Goal: Learn about a topic: Learn about a topic

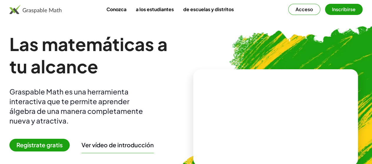
click at [290, 34] on img at bounding box center [306, 115] width 271 height 229
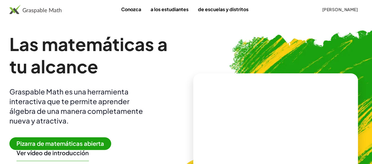
click at [103, 143] on font "Pizarra de matemáticas abierta" at bounding box center [60, 143] width 88 height 7
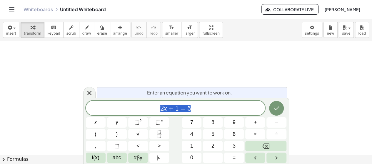
click at [103, 143] on button "," at bounding box center [96, 146] width 20 height 10
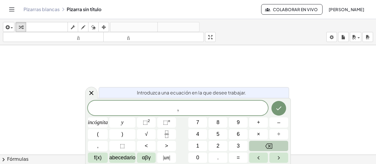
click at [260, 143] on button "Retroceso" at bounding box center [268, 146] width 39 height 10
click at [278, 122] on font "–" at bounding box center [278, 123] width 3 height 6
click at [195, 147] on button "1" at bounding box center [197, 146] width 19 height 10
click at [214, 138] on button "5" at bounding box center [218, 134] width 19 height 10
click at [144, 157] on font "αβγ" at bounding box center [146, 158] width 9 height 6
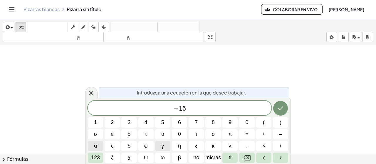
click at [96, 146] on span "α" at bounding box center [95, 146] width 3 height 8
click at [95, 157] on font "123" at bounding box center [95, 158] width 9 height 6
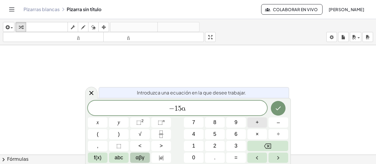
click at [262, 125] on button "+" at bounding box center [257, 122] width 20 height 10
click at [235, 122] on span "9" at bounding box center [235, 123] width 3 height 8
click at [113, 158] on button "abc" at bounding box center [119, 158] width 20 height 10
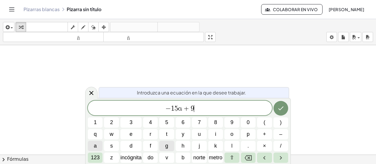
click at [92, 149] on button "a" at bounding box center [95, 146] width 15 height 10
click at [91, 156] on font "123" at bounding box center [95, 158] width 9 height 6
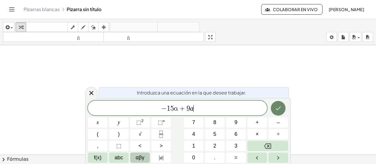
click at [279, 108] on icon "Hecho" at bounding box center [278, 108] width 7 height 7
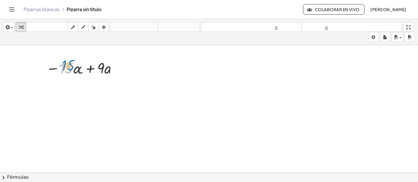
click at [67, 66] on div at bounding box center [82, 68] width 79 height 20
click at [90, 69] on div at bounding box center [82, 68] width 79 height 20
drag, startPoint x: 78, startPoint y: 70, endPoint x: 112, endPoint y: 71, distance: 34.1
click at [77, 89] on div at bounding box center [82, 88] width 79 height 20
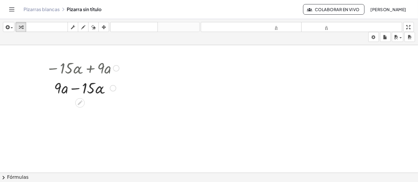
click at [75, 88] on div at bounding box center [82, 88] width 79 height 20
drag, startPoint x: 58, startPoint y: 88, endPoint x: 91, endPoint y: 89, distance: 33.2
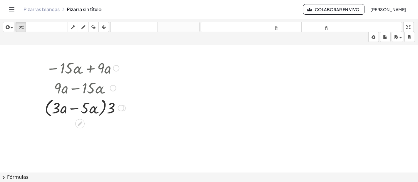
click at [107, 110] on div at bounding box center [85, 108] width 87 height 22
click at [110, 110] on div at bounding box center [85, 108] width 87 height 22
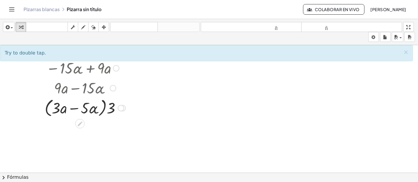
click at [110, 110] on div at bounding box center [85, 108] width 87 height 22
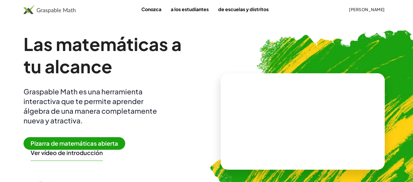
click at [112, 140] on span "Pizarra de matemáticas abierta" at bounding box center [74, 143] width 102 height 13
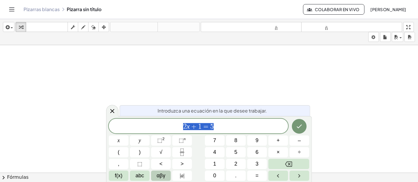
click at [226, 122] on div "****** 2 x + 1 = 5" at bounding box center [198, 126] width 179 height 15
click at [301, 142] on button "–" at bounding box center [299, 141] width 20 height 10
click at [214, 164] on span "1" at bounding box center [214, 164] width 3 height 8
click at [234, 152] on span "5" at bounding box center [235, 153] width 3 height 8
click at [146, 164] on button "abc" at bounding box center [140, 176] width 20 height 10
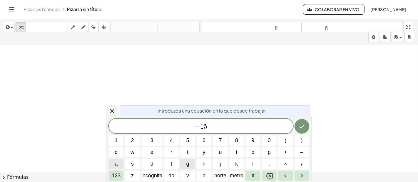
click at [119, 164] on button "a" at bounding box center [116, 164] width 15 height 10
click at [287, 153] on button "+" at bounding box center [285, 152] width 15 height 10
click at [256, 142] on button "9" at bounding box center [252, 141] width 15 height 10
click at [118, 164] on button "a" at bounding box center [116, 164] width 15 height 10
click at [298, 128] on icon "Hecho" at bounding box center [301, 126] width 7 height 7
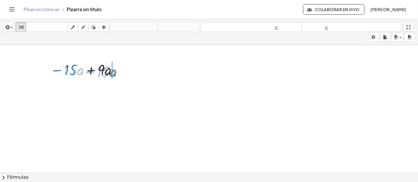
drag, startPoint x: 79, startPoint y: 70, endPoint x: 112, endPoint y: 73, distance: 33.0
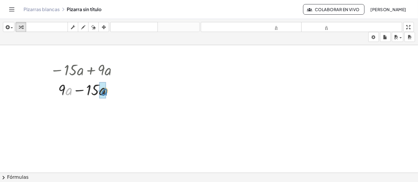
drag, startPoint x: 75, startPoint y: 91, endPoint x: 101, endPoint y: 92, distance: 26.4
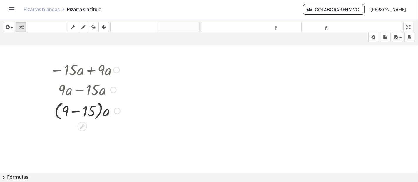
click at [75, 112] on div at bounding box center [85, 111] width 76 height 22
click at [90, 78] on div at bounding box center [85, 70] width 76 height 20
click at [86, 75] on div at bounding box center [85, 70] width 76 height 20
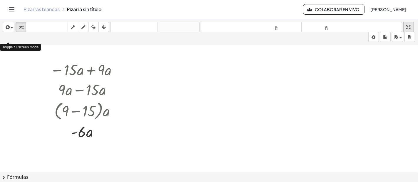
click at [376, 31] on div "button" at bounding box center [408, 26] width 8 height 7
click at [246, 63] on div at bounding box center [209, 177] width 418 height 265
click at [13, 28] on button "insertar" at bounding box center [8, 27] width 11 height 10
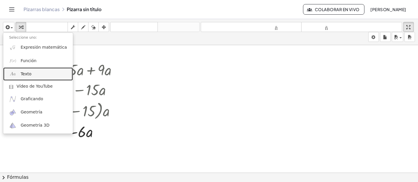
click at [34, 73] on link "Texto" at bounding box center [38, 74] width 70 height 13
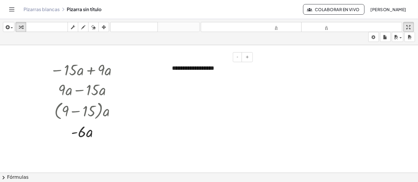
click at [216, 74] on div "**********" at bounding box center [210, 68] width 88 height 20
drag, startPoint x: 218, startPoint y: 68, endPoint x: 183, endPoint y: 47, distance: 41.0
click at [184, 47] on div "**********" at bounding box center [209, 177] width 418 height 265
click at [8, 27] on icon "button" at bounding box center [6, 27] width 5 height 7
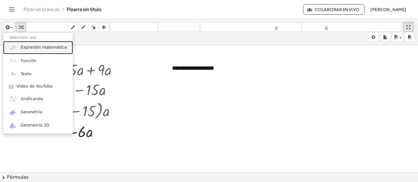
click at [45, 44] on link "Expresión matemática" at bounding box center [38, 47] width 70 height 13
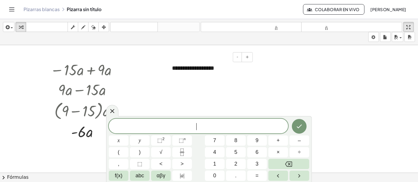
click at [180, 74] on div "**********" at bounding box center [210, 68] width 88 height 20
click at [152, 122] on div at bounding box center [198, 126] width 179 height 15
click at [298, 141] on span "–" at bounding box center [299, 141] width 3 height 8
click at [236, 143] on span "8" at bounding box center [235, 141] width 3 height 8
click at [137, 164] on span "abc" at bounding box center [139, 176] width 9 height 8
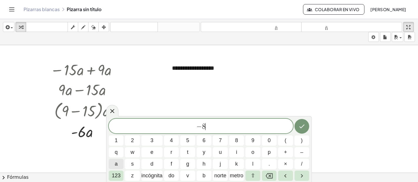
click at [113, 162] on button "a" at bounding box center [116, 164] width 15 height 10
click at [202, 164] on font "b" at bounding box center [203, 176] width 3 height 6
click at [288, 152] on button "+" at bounding box center [285, 152] width 15 height 10
click at [287, 142] on button "(" at bounding box center [285, 141] width 15 height 10
click at [303, 153] on span "–" at bounding box center [301, 153] width 3 height 8
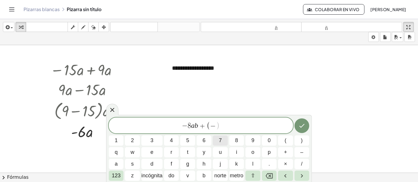
click at [220, 145] on span "7" at bounding box center [220, 141] width 3 height 8
click at [271, 164] on icon "Retroceso" at bounding box center [269, 176] width 7 height 7
click at [121, 164] on button "a" at bounding box center [116, 164] width 15 height 10
click at [204, 164] on font "b" at bounding box center [203, 176] width 3 height 6
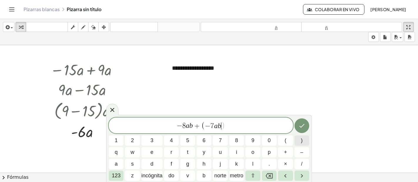
click at [300, 143] on button ")" at bounding box center [301, 141] width 15 height 10
click at [304, 128] on icon "Hecho" at bounding box center [301, 125] width 7 height 7
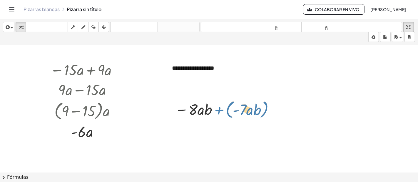
click at [219, 108] on div at bounding box center [225, 109] width 107 height 22
click at [221, 109] on div at bounding box center [225, 109] width 107 height 22
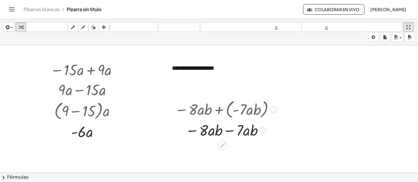
click at [227, 131] on div at bounding box center [225, 130] width 107 height 20
drag, startPoint x: 412, startPoint y: 94, endPoint x: 414, endPoint y: 109, distance: 14.5
click at [376, 109] on div "**********" at bounding box center [209, 109] width 418 height 128
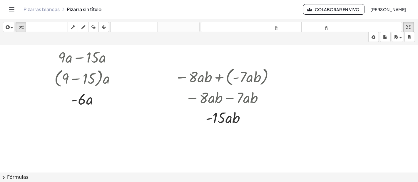
scroll to position [37, 0]
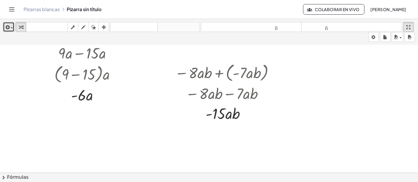
click at [5, 27] on icon "button" at bounding box center [6, 27] width 5 height 7
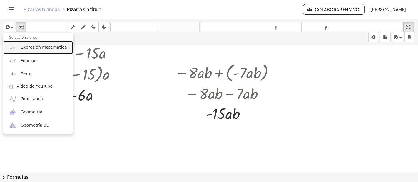
click at [26, 49] on font "Expresión matemática" at bounding box center [44, 47] width 46 height 5
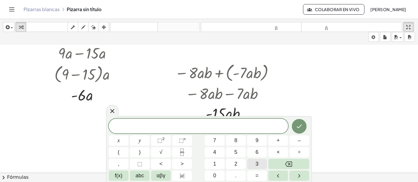
click at [258, 164] on span "3" at bounding box center [256, 164] width 3 height 8
click at [276, 150] on button "×" at bounding box center [278, 152] width 20 height 10
click at [282, 142] on button "+" at bounding box center [278, 141] width 20 height 10
click at [283, 162] on button "Backspace" at bounding box center [288, 164] width 41 height 10
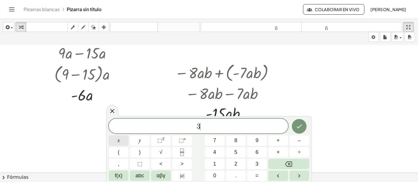
click at [119, 142] on span "x" at bounding box center [118, 141] width 2 height 8
click at [282, 141] on button "+" at bounding box center [278, 141] width 20 height 10
click at [235, 150] on span "5" at bounding box center [235, 153] width 3 height 8
click at [147, 141] on button "y" at bounding box center [140, 141] width 20 height 10
click at [298, 142] on span "–" at bounding box center [299, 141] width 3 height 8
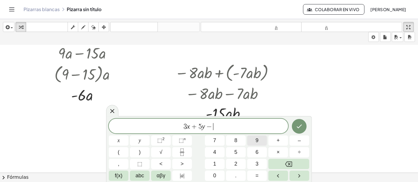
click at [257, 141] on span "9" at bounding box center [256, 141] width 3 height 8
click at [123, 140] on button "x" at bounding box center [119, 141] width 20 height 10
click at [281, 140] on button "+" at bounding box center [278, 141] width 20 height 10
click at [250, 152] on button "6" at bounding box center [257, 152] width 20 height 10
click at [142, 141] on button "y" at bounding box center [140, 141] width 20 height 10
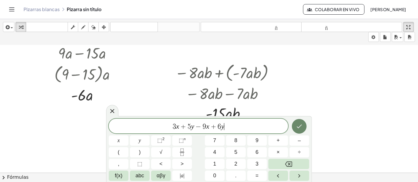
click at [299, 130] on button "Hecho" at bounding box center [299, 126] width 15 height 15
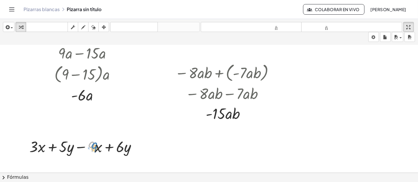
drag, startPoint x: 95, startPoint y: 147, endPoint x: 98, endPoint y: 148, distance: 3.6
click at [98, 148] on div at bounding box center [85, 147] width 118 height 20
drag, startPoint x: 98, startPoint y: 148, endPoint x: 95, endPoint y: 146, distance: 3.5
click at [95, 146] on div at bounding box center [85, 147] width 118 height 20
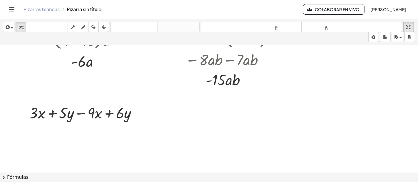
scroll to position [73, 0]
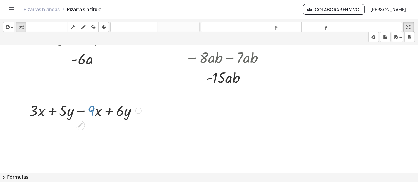
click at [93, 113] on div at bounding box center [85, 110] width 118 height 20
click at [109, 110] on div at bounding box center [85, 110] width 118 height 20
click at [55, 110] on div at bounding box center [85, 110] width 118 height 20
click at [93, 110] on div at bounding box center [85, 110] width 118 height 20
click at [98, 111] on div at bounding box center [85, 110] width 118 height 20
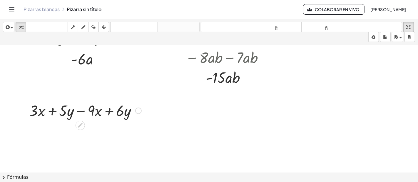
click at [98, 111] on div at bounding box center [85, 110] width 118 height 20
drag, startPoint x: 115, startPoint y: 113, endPoint x: 49, endPoint y: 108, distance: 66.3
click at [49, 108] on div at bounding box center [85, 110] width 118 height 20
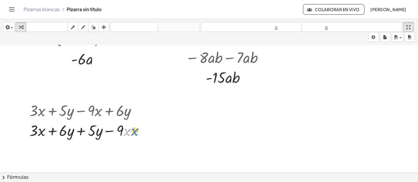
click at [128, 131] on div at bounding box center [85, 130] width 118 height 20
click at [80, 130] on div at bounding box center [85, 130] width 118 height 20
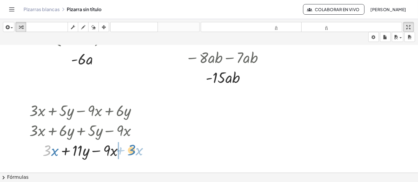
drag, startPoint x: 51, startPoint y: 151, endPoint x: 136, endPoint y: 150, distance: 85.2
click at [136, 150] on div at bounding box center [85, 150] width 118 height 20
click at [94, 154] on div at bounding box center [85, 150] width 118 height 20
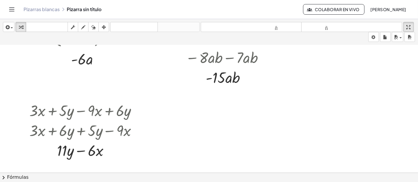
click at [201, 128] on div at bounding box center [209, 104] width 418 height 265
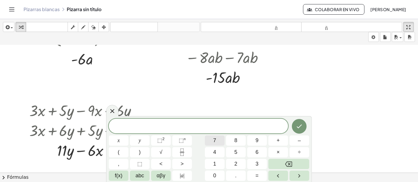
click at [216, 139] on button "7" at bounding box center [215, 141] width 20 height 10
click at [127, 140] on button "x" at bounding box center [119, 141] width 20 height 10
click at [297, 140] on button "–" at bounding box center [299, 141] width 20 height 10
click at [239, 153] on button "5" at bounding box center [236, 152] width 20 height 10
click at [279, 140] on span "+" at bounding box center [277, 141] width 3 height 8
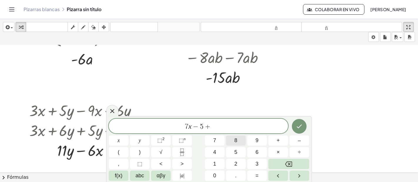
click at [241, 142] on button "8" at bounding box center [236, 141] width 20 height 10
click at [142, 142] on button "y" at bounding box center [140, 141] width 20 height 10
click at [300, 140] on span "–" at bounding box center [299, 141] width 3 height 8
click at [221, 154] on button "4" at bounding box center [215, 152] width 20 height 10
click at [301, 126] on icon "Hecho" at bounding box center [298, 126] width 7 height 7
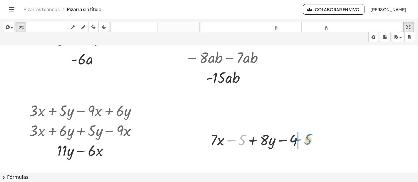
drag, startPoint x: 234, startPoint y: 141, endPoint x: 300, endPoint y: 140, distance: 65.8
click at [300, 140] on div at bounding box center [258, 140] width 103 height 20
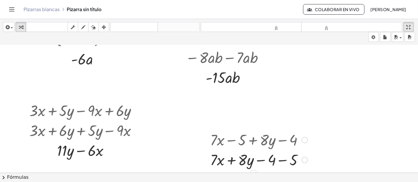
click at [232, 159] on div at bounding box center [258, 160] width 103 height 20
click at [236, 157] on div at bounding box center [258, 160] width 103 height 20
click at [279, 160] on div at bounding box center [258, 160] width 103 height 20
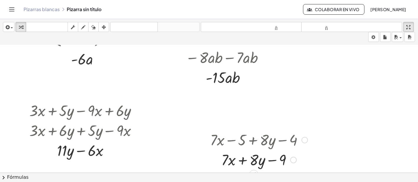
click at [241, 161] on div at bounding box center [258, 160] width 103 height 20
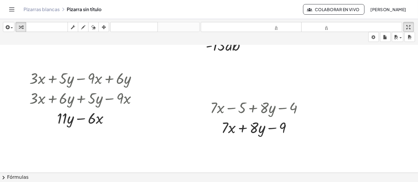
scroll to position [107, 0]
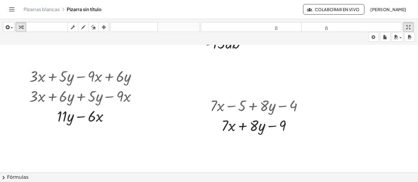
click at [160, 142] on div at bounding box center [209, 70] width 418 height 265
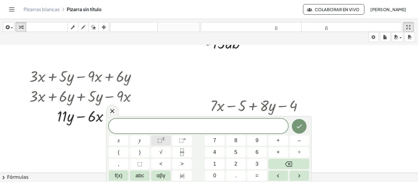
click at [157, 142] on button "⬚ 2" at bounding box center [161, 141] width 20 height 10
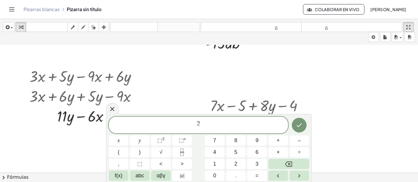
click at [197, 126] on span "2" at bounding box center [198, 124] width 3 height 6
click at [125, 140] on button "x" at bounding box center [119, 141] width 20 height 10
click at [207, 125] on span "x ​ 2" at bounding box center [198, 125] width 179 height 11
click at [276, 162] on button "Backspace" at bounding box center [288, 164] width 41 height 10
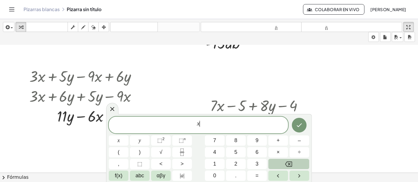
click at [276, 162] on button "Backspace" at bounding box center [288, 164] width 41 height 10
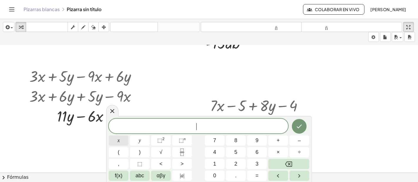
click at [123, 141] on button "x" at bounding box center [119, 141] width 20 height 10
click at [159, 140] on span "⬚" at bounding box center [159, 141] width 5 height 6
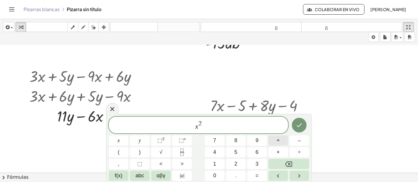
click at [278, 141] on span "+" at bounding box center [277, 141] width 3 height 8
click at [229, 162] on button "2" at bounding box center [236, 164] width 20 height 10
click at [119, 140] on span "x" at bounding box center [118, 141] width 2 height 8
click at [305, 141] on button "–" at bounding box center [299, 141] width 20 height 10
click at [221, 143] on button "7" at bounding box center [215, 141] width 20 height 10
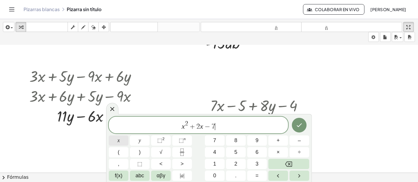
click at [126, 142] on button "x" at bounding box center [119, 141] width 20 height 10
click at [160, 142] on span "⬚" at bounding box center [159, 141] width 5 height 6
click at [280, 141] on button "+" at bounding box center [278, 141] width 20 height 10
click at [241, 143] on button "8" at bounding box center [236, 141] width 20 height 10
click at [119, 143] on span "x" at bounding box center [118, 141] width 2 height 8
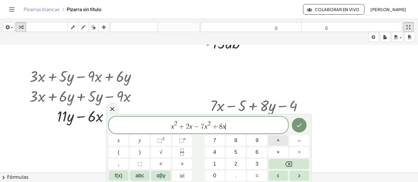
click at [279, 137] on span "+" at bounding box center [277, 141] width 3 height 8
click at [220, 163] on button "1" at bounding box center [215, 164] width 20 height 10
click at [300, 127] on icon "Hecho" at bounding box center [298, 125] width 7 height 7
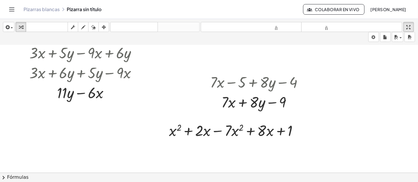
scroll to position [137, 0]
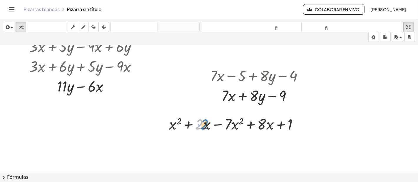
drag, startPoint x: 203, startPoint y: 129, endPoint x: 209, endPoint y: 129, distance: 5.6
click at [209, 129] on div at bounding box center [236, 124] width 140 height 20
click at [187, 127] on div at bounding box center [236, 124] width 140 height 20
drag, startPoint x: 232, startPoint y: 125, endPoint x: 236, endPoint y: 125, distance: 3.9
click at [236, 125] on div at bounding box center [236, 124] width 140 height 20
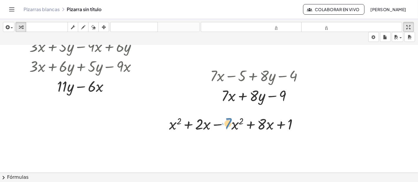
click at [231, 122] on div at bounding box center [236, 124] width 140 height 20
drag, startPoint x: 229, startPoint y: 124, endPoint x: 225, endPoint y: 124, distance: 3.2
click at [225, 124] on div at bounding box center [236, 124] width 140 height 20
click at [251, 123] on div at bounding box center [236, 124] width 140 height 20
drag, startPoint x: 190, startPoint y: 125, endPoint x: 229, endPoint y: 123, distance: 39.1
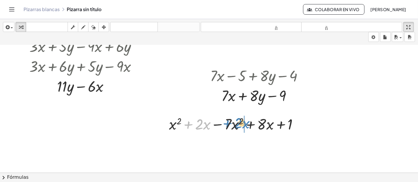
click at [229, 123] on div at bounding box center [236, 124] width 140 height 20
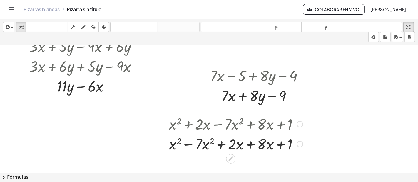
click at [244, 144] on div at bounding box center [236, 144] width 140 height 20
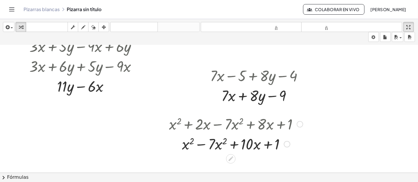
click at [203, 143] on div at bounding box center [236, 144] width 140 height 20
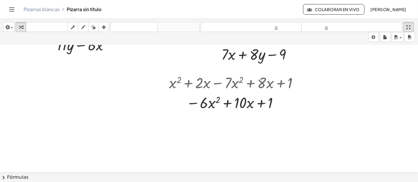
scroll to position [179, 0]
click at [233, 148] on div at bounding box center [209, 58] width 418 height 385
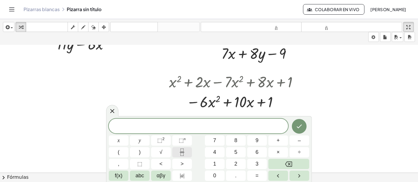
click at [178, 151] on icon "Fraction" at bounding box center [181, 152] width 7 height 7
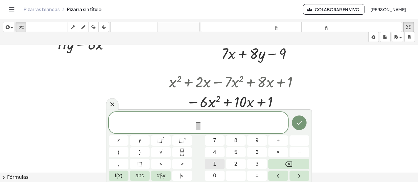
click at [222, 164] on button "1" at bounding box center [215, 164] width 20 height 10
click at [200, 129] on span at bounding box center [198, 126] width 4 height 8
click at [234, 162] on span "2" at bounding box center [235, 164] width 3 height 8
click at [217, 128] on span "1 2 ​ ​" at bounding box center [198, 124] width 179 height 16
click at [127, 140] on button "x" at bounding box center [119, 141] width 20 height 10
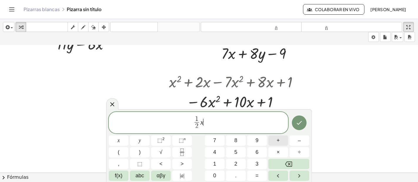
click at [276, 145] on span "+" at bounding box center [277, 141] width 3 height 8
click at [140, 138] on span "y" at bounding box center [140, 141] width 2 height 8
click at [295, 137] on button "–" at bounding box center [299, 141] width 20 height 10
click at [120, 141] on button "x" at bounding box center [119, 141] width 20 height 10
click at [275, 140] on button "+" at bounding box center [278, 141] width 20 height 10
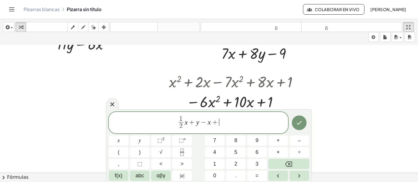
click at [217, 159] on div "1 2 ​ x + y − x + ​ x y ⬚ 2 ⬚ n 7 8 9 + – ( ) √ 4 5 6 × ÷ , ⬚ < > 1 2 3 f(x) ab…" at bounding box center [209, 146] width 200 height 69
click at [217, 161] on button "1" at bounding box center [215, 164] width 20 height 10
click at [218, 164] on button "0" at bounding box center [215, 176] width 20 height 10
click at [300, 118] on button "Hecho" at bounding box center [299, 123] width 15 height 15
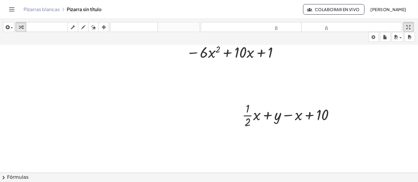
scroll to position [232, 0]
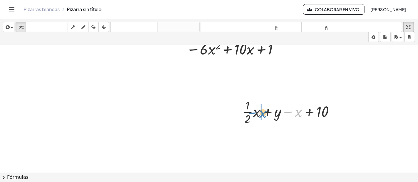
drag, startPoint x: 295, startPoint y: 112, endPoint x: 258, endPoint y: 114, distance: 37.3
click at [258, 114] on div at bounding box center [290, 111] width 103 height 29
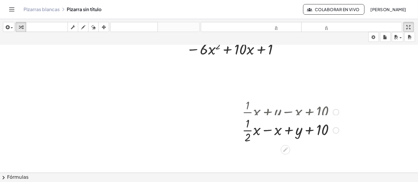
click at [258, 114] on div at bounding box center [290, 111] width 103 height 29
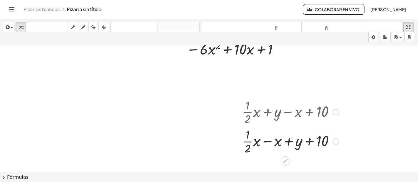
click at [264, 144] on div at bounding box center [290, 141] width 103 height 29
click at [265, 141] on div at bounding box center [290, 141] width 103 height 29
drag, startPoint x: 278, startPoint y: 142, endPoint x: 255, endPoint y: 142, distance: 23.2
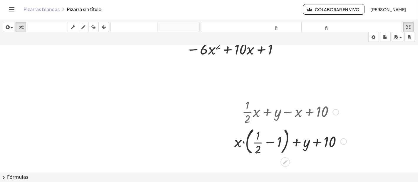
click at [239, 143] on div at bounding box center [290, 141] width 118 height 32
click at [242, 143] on div at bounding box center [290, 141] width 118 height 32
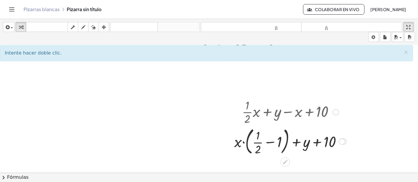
click at [275, 142] on div at bounding box center [290, 141] width 118 height 32
click at [273, 142] on div at bounding box center [290, 141] width 118 height 32
click at [241, 144] on div at bounding box center [290, 141] width 118 height 32
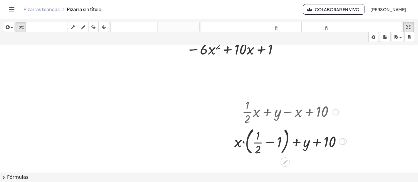
click at [258, 142] on div at bounding box center [290, 141] width 118 height 32
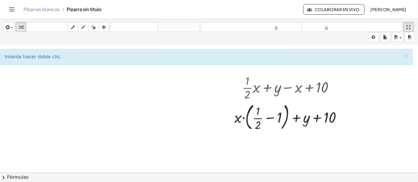
scroll to position [261, 0]
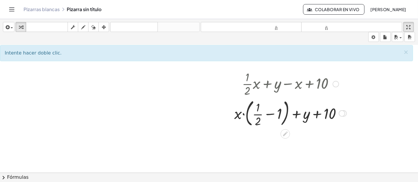
click at [270, 115] on div at bounding box center [290, 113] width 118 height 32
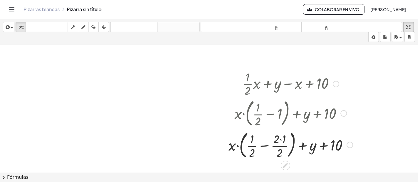
click at [263, 145] on div at bounding box center [290, 145] width 130 height 32
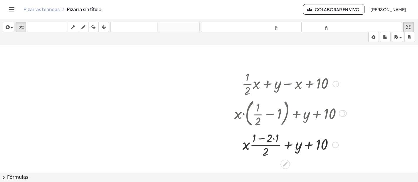
click at [263, 145] on div at bounding box center [290, 144] width 118 height 29
click at [274, 138] on div at bounding box center [290, 144] width 118 height 29
click at [263, 139] on div at bounding box center [290, 144] width 118 height 29
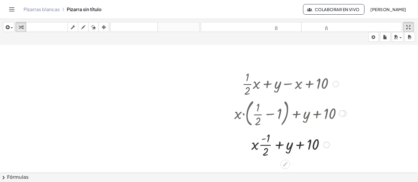
click at [256, 146] on div at bounding box center [290, 144] width 118 height 29
click at [266, 145] on div at bounding box center [290, 144] width 118 height 29
click at [270, 147] on div at bounding box center [290, 145] width 118 height 20
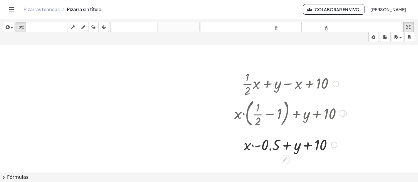
click at [270, 147] on div at bounding box center [290, 145] width 118 height 20
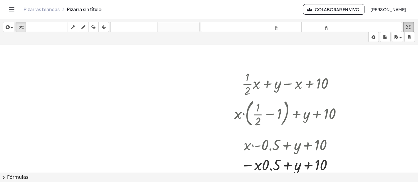
click at [376, 32] on button "pantalla completa" at bounding box center [408, 27] width 11 height 10
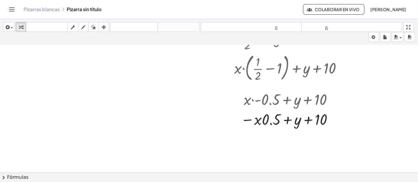
scroll to position [305, 0]
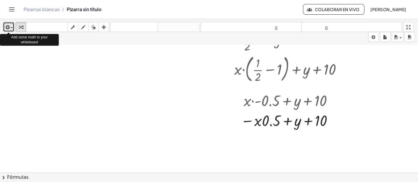
click at [9, 26] on icon "button" at bounding box center [6, 27] width 5 height 7
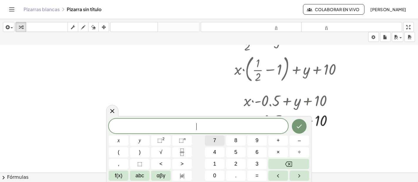
click at [210, 141] on button "7" at bounding box center [215, 141] width 20 height 10
click at [162, 152] on span "√" at bounding box center [160, 153] width 3 height 8
click at [142, 164] on span "abc" at bounding box center [139, 176] width 9 height 8
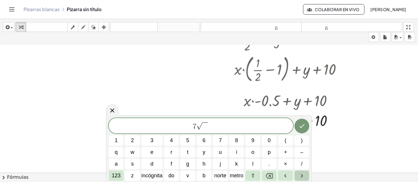
click at [299, 164] on icon "Flecha derecha" at bounding box center [301, 176] width 7 height 7
click at [282, 164] on icon "Flecha izquierda" at bounding box center [285, 176] width 7 height 7
click at [240, 164] on font "metro" at bounding box center [237, 176] width 14 height 6
click at [299, 151] on button "–" at bounding box center [301, 152] width 15 height 10
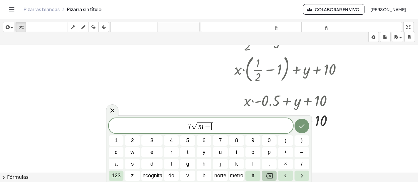
click at [269, 164] on icon "Retroceso" at bounding box center [269, 176] width 7 height 7
click at [224, 128] on span "7 √ m ​" at bounding box center [201, 126] width 184 height 9
click at [298, 151] on button "–" at bounding box center [301, 152] width 15 height 10
click at [252, 139] on span "9" at bounding box center [252, 141] width 3 height 8
click at [119, 164] on button "123" at bounding box center [116, 176] width 15 height 10
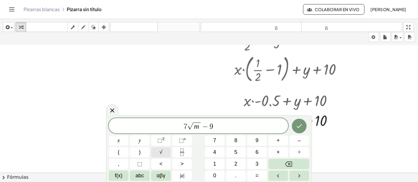
click at [168, 152] on button "√" at bounding box center [161, 152] width 20 height 10
click at [132, 164] on button "abc" at bounding box center [140, 176] width 20 height 10
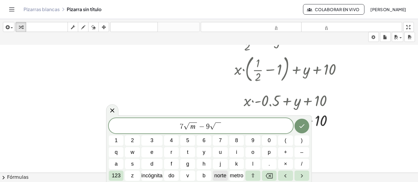
click at [219, 164] on font "norte" at bounding box center [220, 176] width 12 height 6
click at [236, 131] on div "7 √ m − 9 √ n ​" at bounding box center [201, 125] width 184 height 15
click at [284, 150] on span "+" at bounding box center [285, 153] width 3 height 8
click at [169, 142] on button "4" at bounding box center [171, 141] width 15 height 10
click at [117, 164] on font "123" at bounding box center [116, 176] width 9 height 6
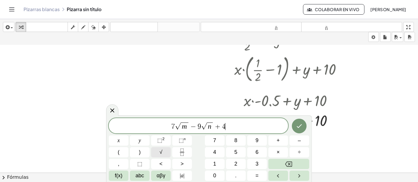
click at [160, 151] on span "√" at bounding box center [160, 153] width 3 height 8
click at [137, 164] on span "abc" at bounding box center [139, 176] width 9 height 8
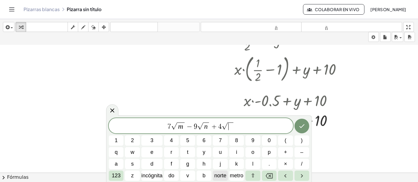
click at [219, 164] on font "norte" at bounding box center [220, 176] width 12 height 6
click at [243, 129] on span "7 √ m − 9 √ n + 4 √ n ​" at bounding box center [201, 126] width 184 height 9
click at [299, 150] on button "–" at bounding box center [301, 152] width 15 height 10
click at [152, 141] on span "3" at bounding box center [151, 141] width 3 height 8
click at [118, 164] on font "123" at bounding box center [116, 176] width 9 height 6
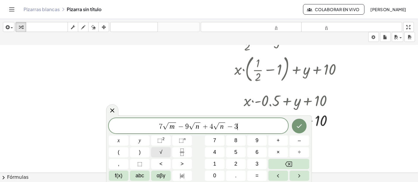
click at [167, 150] on button "√" at bounding box center [161, 152] width 20 height 10
click at [142, 164] on span "abc" at bounding box center [139, 176] width 9 height 8
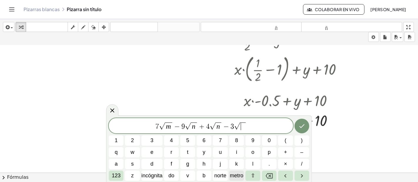
click at [233, 164] on font "metro" at bounding box center [237, 176] width 14 height 6
click at [300, 128] on icon "Hecho" at bounding box center [301, 127] width 5 height 4
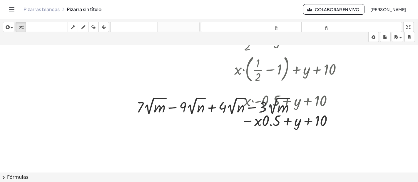
scroll to position [315, 0]
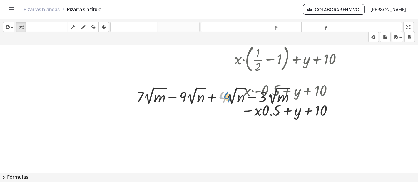
drag, startPoint x: 221, startPoint y: 94, endPoint x: 228, endPoint y: 94, distance: 6.5
click at [228, 94] on div at bounding box center [218, 95] width 168 height 21
drag, startPoint x: 214, startPoint y: 83, endPoint x: 199, endPoint y: 83, distance: 15.0
drag, startPoint x: 212, startPoint y: 112, endPoint x: 161, endPoint y: 106, distance: 51.7
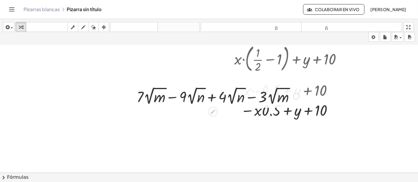
click at [154, 96] on div at bounding box center [218, 95] width 168 height 21
click at [168, 88] on div at bounding box center [218, 95] width 168 height 21
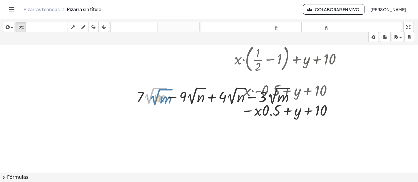
drag, startPoint x: 159, startPoint y: 87, endPoint x: 162, endPoint y: 88, distance: 3.6
click at [162, 88] on div at bounding box center [218, 95] width 168 height 21
drag, startPoint x: 141, startPoint y: 93, endPoint x: 146, endPoint y: 93, distance: 4.7
click at [146, 93] on div at bounding box center [218, 95] width 168 height 21
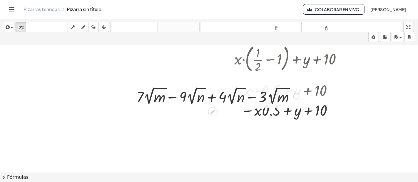
click at [176, 96] on div at bounding box center [218, 95] width 168 height 21
click at [212, 96] on div at bounding box center [218, 95] width 168 height 21
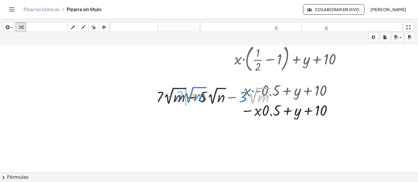
drag, startPoint x: 244, startPoint y: 93, endPoint x: 190, endPoint y: 95, distance: 53.5
click at [190, 95] on div at bounding box center [217, 95] width 129 height 21
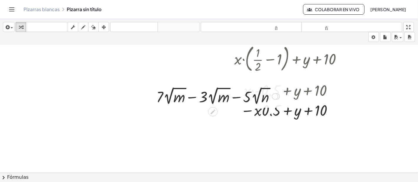
click at [189, 97] on div at bounding box center [217, 95] width 129 height 21
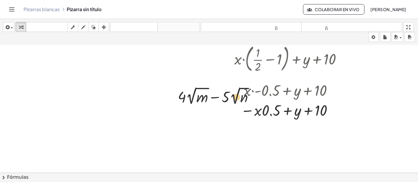
drag, startPoint x: 220, startPoint y: 88, endPoint x: 236, endPoint y: 88, distance: 15.9
click at [236, 88] on div at bounding box center [218, 95] width 86 height 21
click at [216, 94] on div at bounding box center [218, 95] width 86 height 21
drag, startPoint x: 192, startPoint y: 92, endPoint x: 202, endPoint y: 93, distance: 9.2
click at [202, 93] on div at bounding box center [218, 95] width 86 height 21
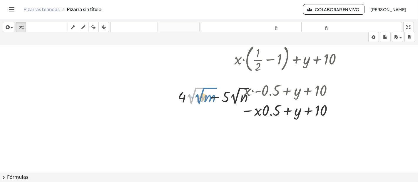
drag, startPoint x: 189, startPoint y: 97, endPoint x: 198, endPoint y: 97, distance: 8.2
click at [198, 97] on div at bounding box center [218, 95] width 86 height 21
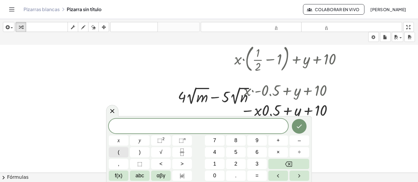
click at [122, 150] on button "(" at bounding box center [119, 152] width 20 height 10
click at [231, 162] on button "2" at bounding box center [236, 164] width 20 height 10
click at [123, 143] on button "x" at bounding box center [119, 141] width 20 height 10
click at [286, 164] on icon "Backspace" at bounding box center [288, 164] width 7 height 5
click at [131, 164] on button "abc" at bounding box center [140, 176] width 20 height 10
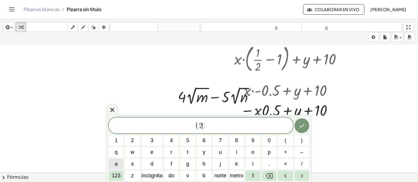
click at [117, 163] on span "a" at bounding box center [116, 164] width 3 height 8
click at [300, 151] on button "–" at bounding box center [301, 152] width 15 height 10
click at [243, 142] on button "8" at bounding box center [236, 141] width 15 height 10
click at [294, 140] on button ")" at bounding box center [301, 141] width 15 height 10
click at [288, 141] on button "(" at bounding box center [285, 141] width 15 height 10
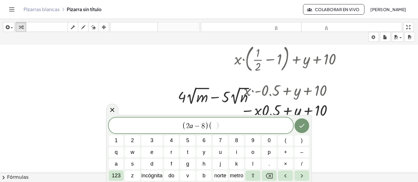
click at [208, 127] on span "( 2 a − 8 ) ( ​ )" at bounding box center [201, 126] width 184 height 10
click at [287, 156] on button "+" at bounding box center [285, 152] width 15 height 10
click at [219, 126] on span at bounding box center [217, 126] width 3 height 7
click at [299, 150] on button "–" at bounding box center [301, 152] width 15 height 10
click at [209, 140] on button "6" at bounding box center [204, 141] width 15 height 10
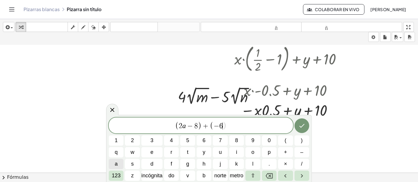
click at [119, 164] on button "a" at bounding box center [116, 164] width 15 height 10
click at [285, 154] on span "+" at bounding box center [285, 153] width 3 height 8
click at [157, 136] on button "3" at bounding box center [151, 141] width 21 height 10
click at [301, 138] on span ")" at bounding box center [302, 141] width 2 height 8
click at [301, 125] on icon "Hecho" at bounding box center [301, 125] width 7 height 7
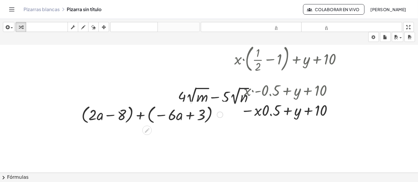
click at [141, 117] on div at bounding box center [151, 114] width 147 height 22
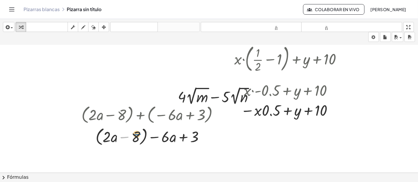
drag, startPoint x: 131, startPoint y: 135, endPoint x: 142, endPoint y: 132, distance: 11.5
click at [142, 132] on div at bounding box center [151, 136] width 147 height 22
drag, startPoint x: 137, startPoint y: 135, endPoint x: 222, endPoint y: 136, distance: 85.5
click at [222, 136] on div at bounding box center [151, 136] width 147 height 22
click at [170, 141] on div at bounding box center [151, 136] width 147 height 22
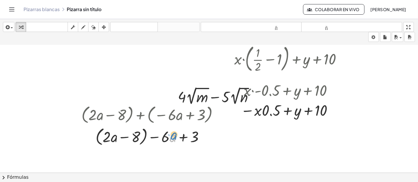
drag, startPoint x: 172, startPoint y: 139, endPoint x: 174, endPoint y: 138, distance: 3.0
click at [174, 138] on div at bounding box center [151, 136] width 147 height 22
click at [181, 138] on div at bounding box center [151, 136] width 147 height 22
click at [144, 138] on div at bounding box center [151, 136] width 147 height 22
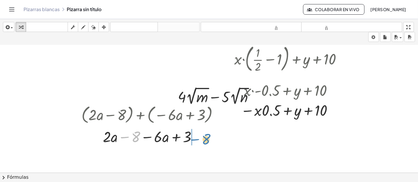
drag, startPoint x: 127, startPoint y: 136, endPoint x: 198, endPoint y: 138, distance: 71.4
click at [198, 138] on div at bounding box center [151, 137] width 147 height 20
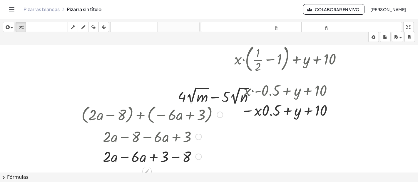
click at [175, 138] on div at bounding box center [151, 137] width 147 height 20
click at [174, 156] on div at bounding box center [151, 157] width 147 height 20
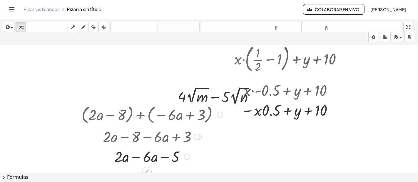
click at [137, 158] on div at bounding box center [151, 157] width 147 height 20
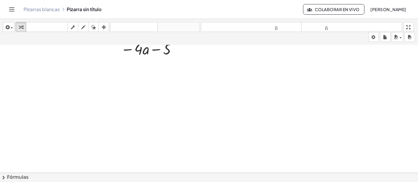
scroll to position [431, 0]
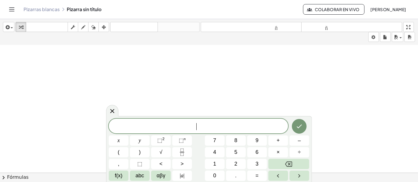
scroll to position [445, 0]
click at [125, 151] on button "(" at bounding box center [119, 152] width 20 height 10
click at [235, 160] on button "2" at bounding box center [236, 164] width 20 height 10
click at [140, 164] on span "abc" at bounding box center [139, 176] width 9 height 8
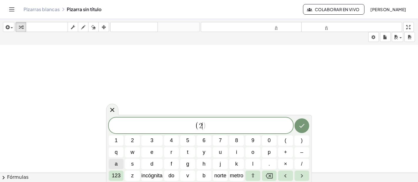
click at [120, 163] on button "a" at bounding box center [116, 164] width 15 height 10
click at [302, 151] on span "–" at bounding box center [301, 153] width 3 height 8
click at [245, 143] on button "9" at bounding box center [252, 141] width 15 height 10
click at [271, 164] on icon "Retroceso" at bounding box center [269, 176] width 7 height 7
click at [242, 143] on button "8" at bounding box center [236, 141] width 15 height 10
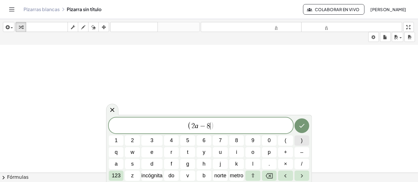
click at [301, 141] on span ")" at bounding box center [302, 141] width 2 height 8
click at [300, 158] on button "–" at bounding box center [301, 152] width 15 height 10
click at [286, 144] on button "(" at bounding box center [285, 141] width 15 height 10
click at [303, 153] on button "–" at bounding box center [301, 152] width 15 height 10
click at [209, 142] on button "6" at bounding box center [204, 141] width 15 height 10
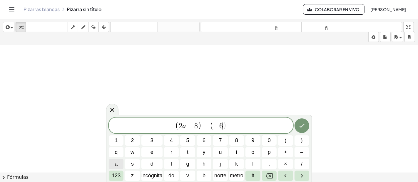
click at [114, 164] on button "a" at bounding box center [116, 164] width 15 height 10
click at [287, 154] on span "+" at bounding box center [285, 153] width 3 height 8
click at [156, 140] on button "3" at bounding box center [151, 141] width 21 height 10
click at [296, 140] on button ")" at bounding box center [301, 141] width 15 height 10
click at [300, 127] on icon "Hecho" at bounding box center [301, 125] width 7 height 7
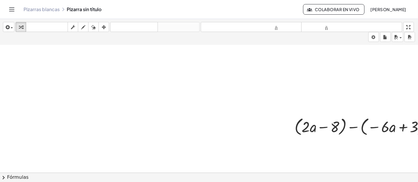
scroll to position [446, 0]
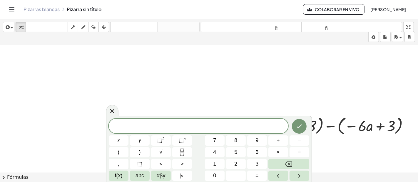
scroll to position [446, 26]
click at [355, 130] on div at bounding box center [341, 126] width 147 height 22
click at [115, 107] on div at bounding box center [112, 110] width 12 height 11
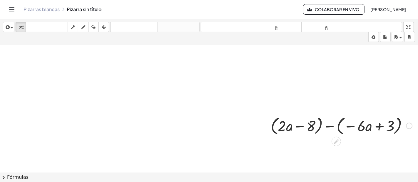
click at [326, 126] on div at bounding box center [341, 126] width 147 height 22
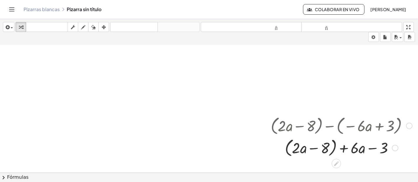
click at [331, 148] on div at bounding box center [341, 148] width 147 height 22
click at [347, 149] on div at bounding box center [341, 148] width 147 height 20
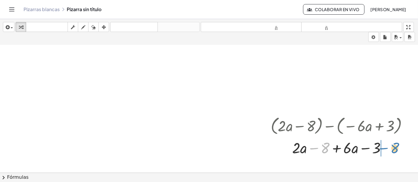
drag, startPoint x: 320, startPoint y: 149, endPoint x: 390, endPoint y: 149, distance: 69.9
click at [376, 149] on div at bounding box center [341, 148] width 147 height 20
click at [366, 150] on div at bounding box center [341, 148] width 147 height 20
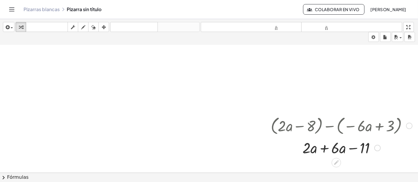
click at [324, 147] on div at bounding box center [341, 148] width 147 height 20
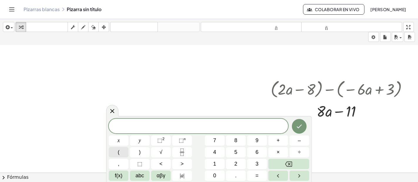
click at [116, 150] on button "(" at bounding box center [119, 152] width 20 height 10
click at [232, 160] on button "2" at bounding box center [236, 164] width 20 height 10
click at [137, 164] on span "abc" at bounding box center [139, 176] width 9 height 8
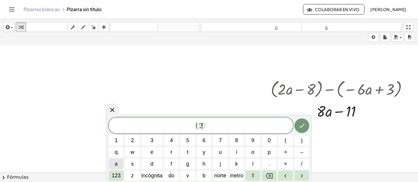
click at [118, 161] on button "a" at bounding box center [116, 164] width 15 height 10
click at [299, 148] on button "–" at bounding box center [301, 152] width 15 height 10
click at [236, 139] on span "8" at bounding box center [236, 141] width 3 height 8
click at [299, 143] on button ")" at bounding box center [301, 141] width 15 height 10
click at [287, 150] on span "+" at bounding box center [285, 153] width 3 height 8
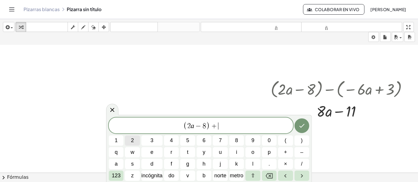
click at [136, 140] on button "2" at bounding box center [132, 141] width 15 height 10
click at [283, 143] on button "(" at bounding box center [285, 141] width 15 height 10
click at [307, 156] on button "–" at bounding box center [301, 152] width 15 height 10
click at [185, 136] on button "5" at bounding box center [187, 141] width 15 height 10
click at [283, 153] on button "+" at bounding box center [285, 152] width 15 height 10
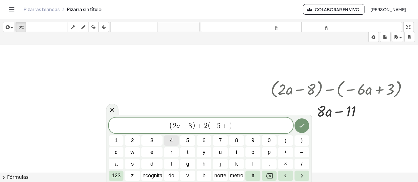
click at [169, 141] on button "4" at bounding box center [171, 141] width 15 height 10
click at [299, 140] on button ")" at bounding box center [301, 141] width 15 height 10
click at [303, 127] on icon "Hecho" at bounding box center [301, 125] width 7 height 7
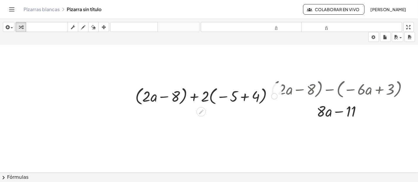
click at [207, 97] on div at bounding box center [206, 96] width 148 height 22
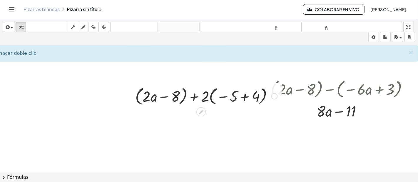
click at [200, 98] on div at bounding box center [206, 96] width 148 height 22
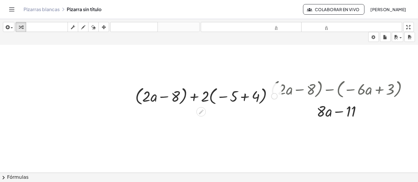
click at [240, 97] on div at bounding box center [206, 96] width 148 height 22
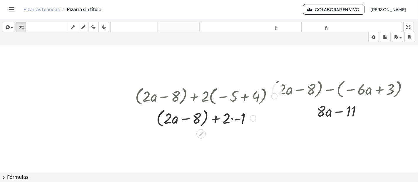
click at [227, 120] on div at bounding box center [206, 118] width 148 height 22
click at [228, 119] on div at bounding box center [206, 118] width 148 height 22
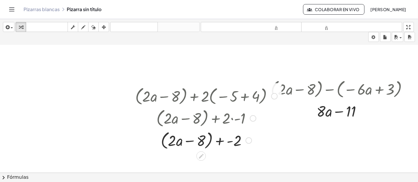
click at [221, 142] on div at bounding box center [206, 140] width 148 height 22
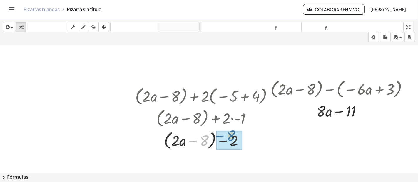
drag, startPoint x: 199, startPoint y: 141, endPoint x: 227, endPoint y: 138, distance: 28.4
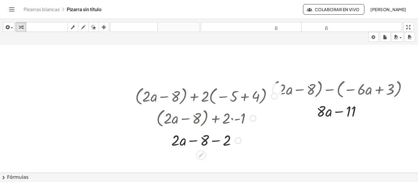
click at [210, 141] on div at bounding box center [206, 140] width 148 height 20
click at [187, 119] on div at bounding box center [206, 118] width 157 height 22
click at [196, 155] on div at bounding box center [200, 155] width 9 height 9
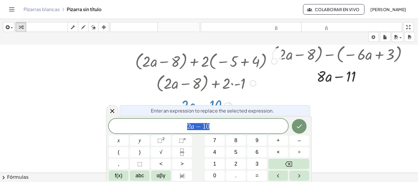
scroll to position [518, 26]
click at [109, 114] on icon at bounding box center [112, 111] width 7 height 7
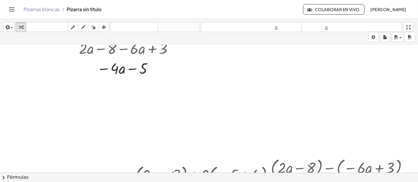
scroll to position [405, 26]
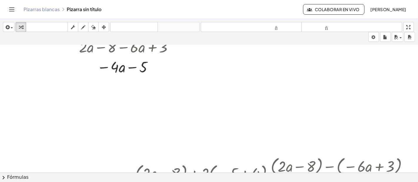
click at [167, 95] on div at bounding box center [196, 25] width 441 height 770
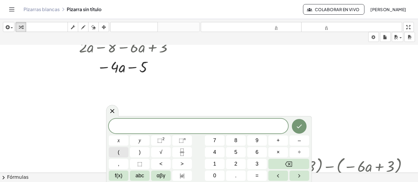
click at [126, 153] on button "(" at bounding box center [119, 152] width 20 height 10
click at [235, 164] on span "2" at bounding box center [235, 164] width 3 height 8
click at [139, 164] on span "abc" at bounding box center [139, 176] width 9 height 8
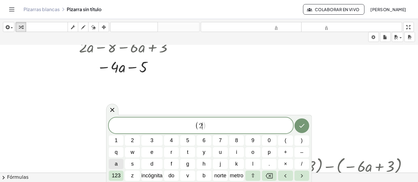
click at [120, 162] on button "a" at bounding box center [116, 164] width 15 height 10
click at [116, 164] on font "123" at bounding box center [116, 176] width 9 height 6
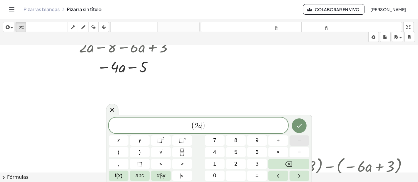
click at [300, 140] on span "–" at bounding box center [299, 141] width 3 height 8
click at [242, 140] on button "8" at bounding box center [236, 141] width 20 height 10
click at [146, 152] on button ")" at bounding box center [140, 152] width 20 height 10
click at [276, 139] on span "+" at bounding box center [277, 141] width 3 height 8
click at [236, 161] on span "2" at bounding box center [235, 164] width 3 height 8
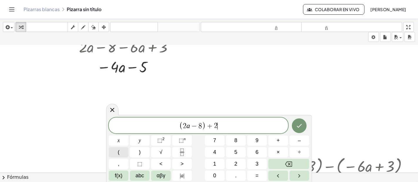
click at [121, 152] on button "(" at bounding box center [119, 152] width 20 height 10
click at [293, 140] on button "–" at bounding box center [299, 141] width 20 height 10
click at [235, 155] on span "5" at bounding box center [235, 153] width 3 height 8
click at [281, 142] on button "+" at bounding box center [278, 141] width 20 height 10
click at [218, 154] on button "4" at bounding box center [215, 152] width 20 height 10
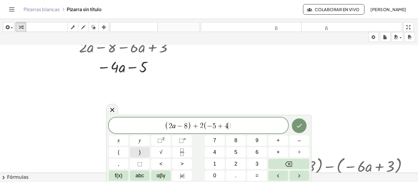
click at [149, 153] on button ")" at bounding box center [140, 152] width 20 height 10
click at [296, 129] on icon "Hecho" at bounding box center [298, 125] width 7 height 7
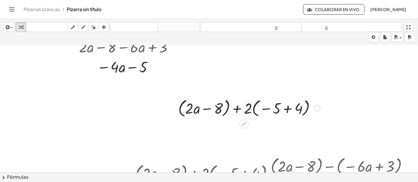
click at [234, 109] on div at bounding box center [249, 108] width 148 height 22
click at [247, 109] on div at bounding box center [249, 108] width 148 height 22
click at [242, 109] on div at bounding box center [249, 108] width 148 height 22
click at [242, 104] on div at bounding box center [249, 108] width 148 height 22
click at [241, 108] on div at bounding box center [249, 108] width 148 height 22
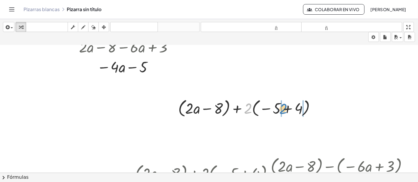
drag, startPoint x: 242, startPoint y: 109, endPoint x: 277, endPoint y: 109, distance: 35.2
click at [277, 109] on div at bounding box center [249, 108] width 148 height 22
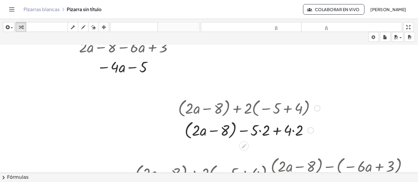
click at [258, 131] on div at bounding box center [249, 130] width 148 height 22
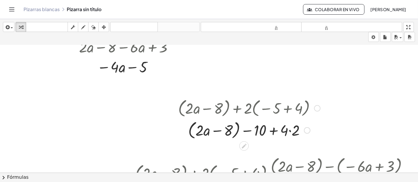
click at [285, 131] on div at bounding box center [249, 130] width 148 height 22
click at [287, 131] on div at bounding box center [249, 130] width 148 height 22
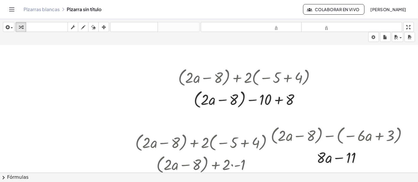
scroll to position [457, 26]
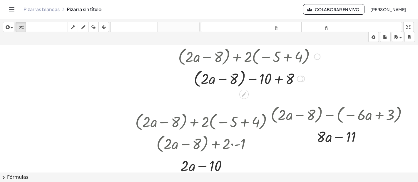
click at [240, 78] on div at bounding box center [249, 78] width 148 height 22
click at [241, 78] on div at bounding box center [249, 78] width 148 height 20
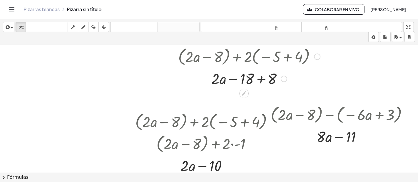
click at [254, 79] on div at bounding box center [249, 78] width 148 height 20
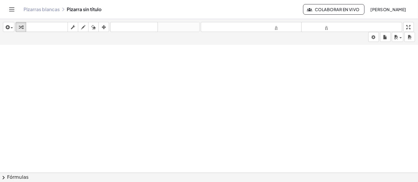
scroll to position [596, 26]
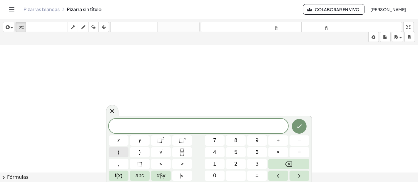
click at [123, 151] on button "(" at bounding box center [119, 152] width 20 height 10
click at [232, 163] on button "2" at bounding box center [236, 164] width 20 height 10
click at [141, 164] on span "abc" at bounding box center [139, 176] width 9 height 8
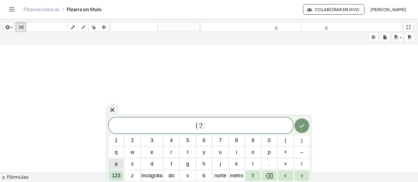
click at [120, 162] on button "a" at bounding box center [116, 164] width 15 height 10
click at [296, 153] on button "–" at bounding box center [301, 152] width 15 height 10
click at [238, 139] on span "8" at bounding box center [236, 141] width 3 height 8
click at [302, 141] on span ")" at bounding box center [302, 141] width 2 height 8
click at [290, 154] on button "+" at bounding box center [285, 152] width 15 height 10
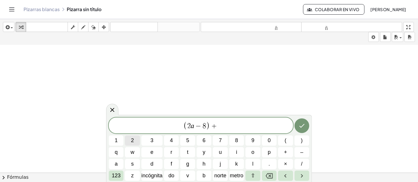
click at [138, 140] on button "2" at bounding box center [132, 141] width 15 height 10
click at [289, 139] on button "(" at bounding box center [285, 141] width 15 height 10
click at [298, 151] on button "–" at bounding box center [301, 152] width 15 height 10
click at [189, 138] on button "5" at bounding box center [187, 141] width 15 height 10
click at [284, 155] on span "+" at bounding box center [285, 153] width 3 height 8
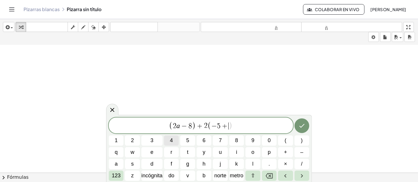
click at [177, 138] on button "4" at bounding box center [171, 141] width 15 height 10
click at [303, 142] on button ")" at bounding box center [301, 141] width 15 height 10
click at [300, 126] on icon "Hecho" at bounding box center [301, 125] width 7 height 7
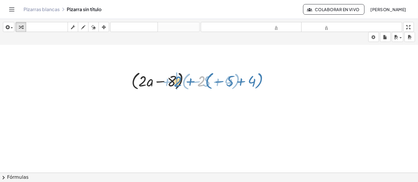
drag, startPoint x: 200, startPoint y: 85, endPoint x: 176, endPoint y: 84, distance: 24.1
click at [176, 84] on div at bounding box center [202, 81] width 148 height 22
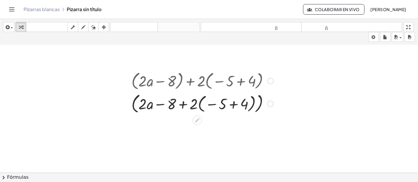
click at [179, 103] on div at bounding box center [202, 104] width 148 height 24
click at [197, 100] on div at bounding box center [202, 104] width 148 height 24
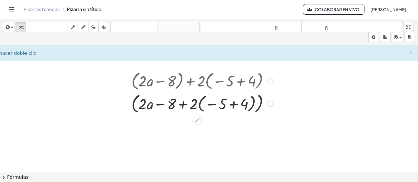
click at [258, 104] on div at bounding box center [202, 104] width 148 height 24
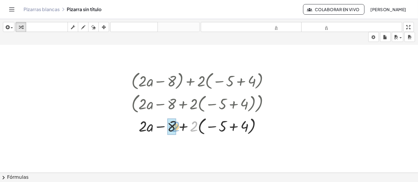
drag, startPoint x: 192, startPoint y: 128, endPoint x: 173, endPoint y: 128, distance: 18.2
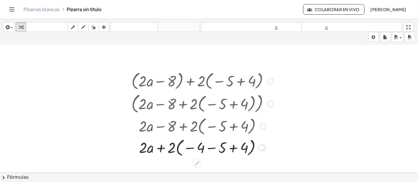
click at [209, 145] on div at bounding box center [202, 147] width 148 height 21
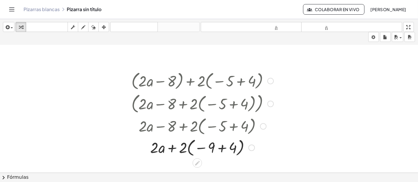
click at [222, 149] on div at bounding box center [202, 147] width 148 height 21
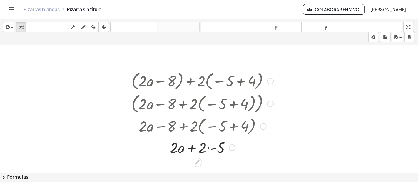
click at [204, 150] on div at bounding box center [202, 147] width 148 height 20
click at [205, 148] on div at bounding box center [202, 147] width 148 height 20
click at [196, 149] on div at bounding box center [202, 147] width 148 height 20
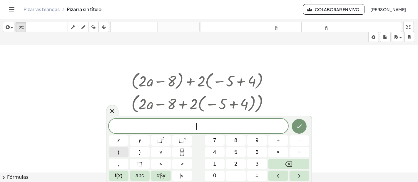
click at [121, 153] on button "(" at bounding box center [119, 152] width 20 height 10
click at [231, 164] on button "2" at bounding box center [236, 164] width 20 height 10
click at [138, 164] on span "abc" at bounding box center [139, 176] width 9 height 8
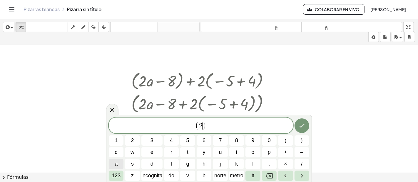
click at [113, 164] on button "a" at bounding box center [116, 164] width 15 height 10
click at [301, 150] on span "–" at bounding box center [301, 153] width 3 height 8
click at [237, 141] on span "8" at bounding box center [236, 141] width 3 height 8
click at [302, 142] on span ")" at bounding box center [302, 141] width 2 height 8
click at [287, 152] on span "+" at bounding box center [285, 153] width 3 height 8
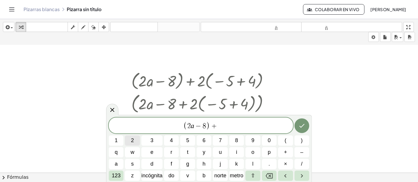
click at [134, 139] on span "2" at bounding box center [132, 141] width 3 height 8
click at [286, 140] on button "(" at bounding box center [285, 141] width 15 height 10
click at [300, 154] on span "–" at bounding box center [301, 153] width 3 height 8
click at [187, 138] on span "5" at bounding box center [187, 141] width 3 height 8
click at [283, 157] on button "+" at bounding box center [285, 152] width 15 height 10
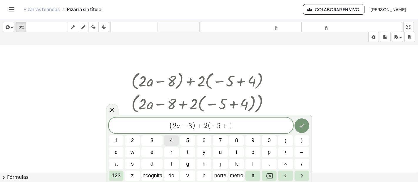
click at [171, 144] on span "4" at bounding box center [171, 141] width 3 height 8
click at [301, 142] on span ")" at bounding box center [302, 141] width 2 height 8
click at [300, 128] on icon "Hecho" at bounding box center [301, 126] width 5 height 4
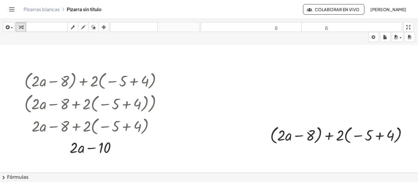
scroll to position [596, 136]
click at [338, 133] on div at bounding box center [341, 135] width 148 height 22
click at [334, 135] on div at bounding box center [341, 135] width 148 height 22
click at [329, 135] on div at bounding box center [341, 135] width 148 height 22
drag, startPoint x: 335, startPoint y: 135, endPoint x: 387, endPoint y: 134, distance: 51.7
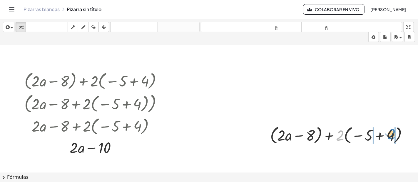
click at [376, 134] on div at bounding box center [341, 135] width 148 height 22
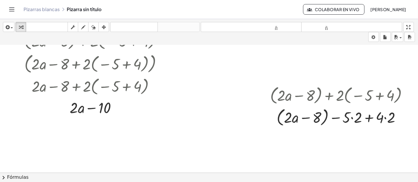
scroll to position [640, 136]
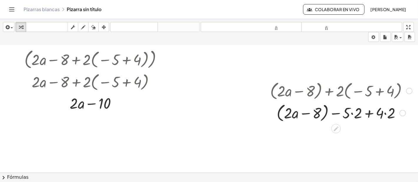
click at [376, 115] on div at bounding box center [341, 113] width 148 height 22
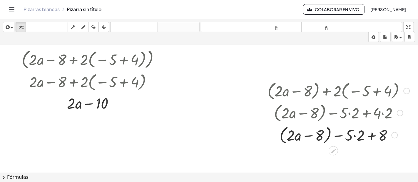
click at [352, 134] on div at bounding box center [338, 135] width 148 height 22
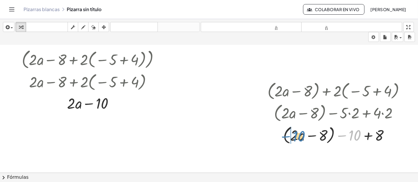
drag, startPoint x: 347, startPoint y: 136, endPoint x: 291, endPoint y: 137, distance: 56.1
click at [291, 137] on div at bounding box center [338, 135] width 148 height 22
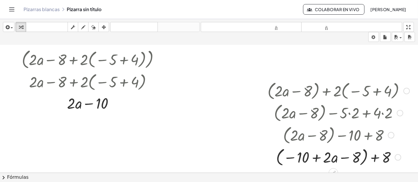
click at [315, 155] on div at bounding box center [338, 157] width 148 height 22
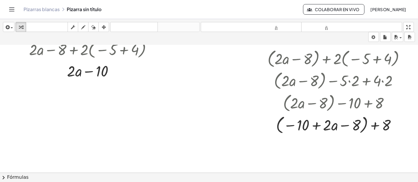
scroll to position [688, 136]
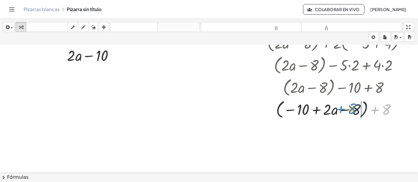
drag, startPoint x: 371, startPoint y: 108, endPoint x: 340, endPoint y: 109, distance: 30.6
click at [340, 109] on div at bounding box center [338, 109] width 148 height 22
click at [361, 110] on div at bounding box center [338, 109] width 148 height 22
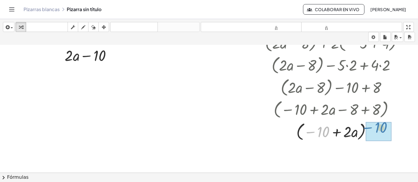
drag, startPoint x: 319, startPoint y: 131, endPoint x: 377, endPoint y: 129, distance: 58.2
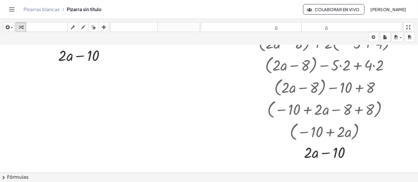
drag, startPoint x: 412, startPoint y: 137, endPoint x: 415, endPoint y: 144, distance: 7.9
click at [376, 144] on div "**********" at bounding box center [209, 109] width 418 height 128
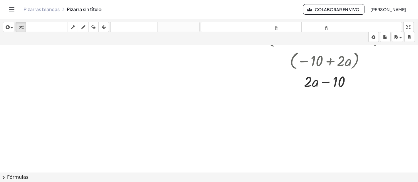
scroll to position [783, 147]
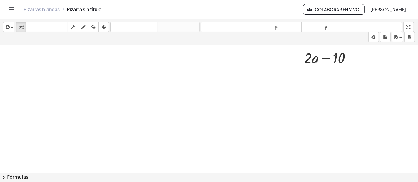
click at [2, 164] on div "**********" at bounding box center [209, 109] width 418 height 128
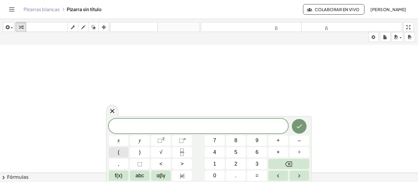
click at [120, 148] on button "(" at bounding box center [119, 152] width 20 height 10
click at [234, 164] on span "2" at bounding box center [235, 164] width 3 height 8
click at [134, 164] on button "abc" at bounding box center [140, 176] width 20 height 10
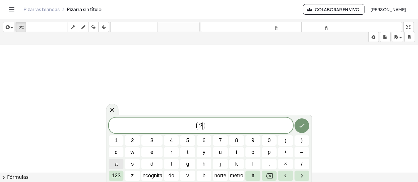
click at [119, 161] on button "a" at bounding box center [116, 164] width 15 height 10
click at [300, 155] on span "–" at bounding box center [301, 153] width 3 height 8
click at [240, 141] on button "8" at bounding box center [236, 141] width 15 height 10
click at [301, 143] on span ")" at bounding box center [302, 141] width 2 height 8
click at [283, 153] on button "+" at bounding box center [285, 152] width 15 height 10
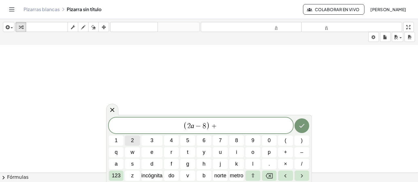
click at [137, 141] on button "2" at bounding box center [132, 141] width 15 height 10
click at [286, 140] on button "(" at bounding box center [285, 141] width 15 height 10
click at [187, 140] on span "5" at bounding box center [187, 141] width 3 height 8
click at [121, 164] on button "a" at bounding box center [116, 164] width 15 height 10
click at [287, 158] on button "+" at bounding box center [285, 152] width 15 height 10
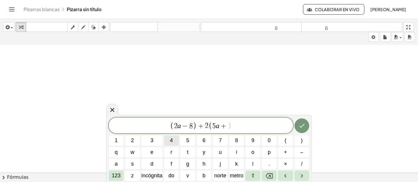
click at [176, 142] on button "4" at bounding box center [171, 141] width 15 height 10
click at [299, 140] on button ")" at bounding box center [301, 141] width 15 height 10
click at [302, 128] on icon "Hecho" at bounding box center [301, 125] width 7 height 7
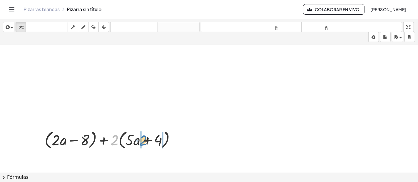
drag, startPoint x: 113, startPoint y: 141, endPoint x: 143, endPoint y: 142, distance: 30.3
click at [143, 142] on div at bounding box center [112, 140] width 141 height 22
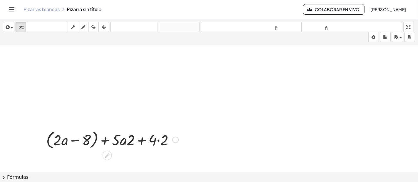
click at [157, 142] on div at bounding box center [112, 140] width 138 height 22
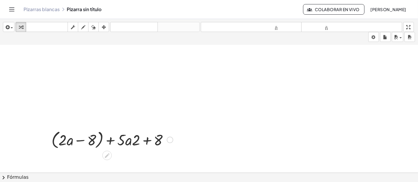
click at [132, 144] on div at bounding box center [111, 140] width 127 height 22
click at [132, 142] on div at bounding box center [111, 140] width 127 height 22
click at [147, 143] on div at bounding box center [111, 140] width 127 height 22
click at [114, 140] on div at bounding box center [111, 140] width 127 height 22
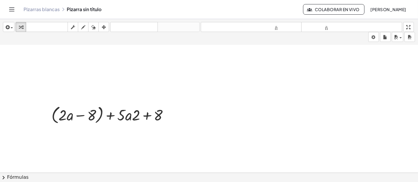
scroll to position [810, 0]
click at [141, 116] on div at bounding box center [111, 113] width 127 height 22
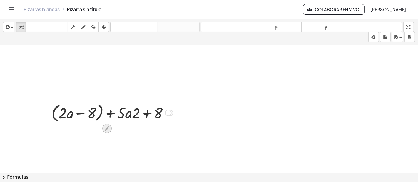
click at [109, 127] on icon at bounding box center [107, 129] width 5 height 5
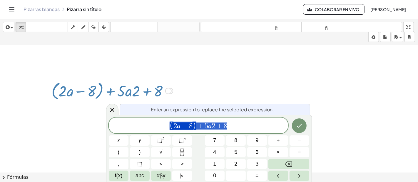
scroll to position [833, 0]
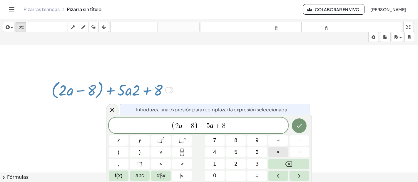
click at [276, 150] on button "×" at bounding box center [278, 152] width 20 height 10
click at [240, 161] on button "2" at bounding box center [236, 164] width 20 height 10
click at [239, 126] on span "( 2 a − 8 ) + 5 a · 2 ​ + 8" at bounding box center [198, 126] width 179 height 10
click at [289, 161] on icon "Backspace" at bounding box center [288, 164] width 7 height 7
click at [221, 153] on button "4" at bounding box center [215, 152] width 20 height 10
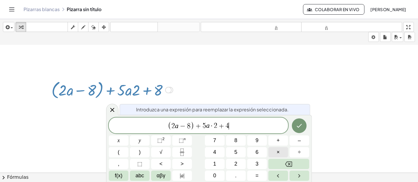
click at [271, 153] on button "×" at bounding box center [278, 152] width 20 height 10
click at [239, 163] on button "2" at bounding box center [236, 164] width 20 height 10
click at [300, 123] on icon "Hecho" at bounding box center [298, 125] width 7 height 7
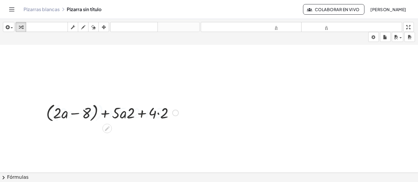
scroll to position [810, 0]
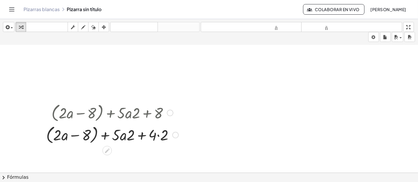
click at [127, 139] on div at bounding box center [112, 135] width 138 height 22
click at [136, 116] on div at bounding box center [112, 113] width 138 height 22
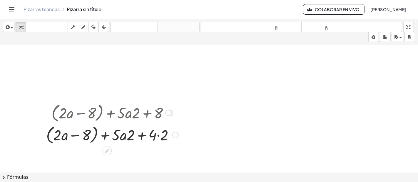
click at [106, 125] on div at bounding box center [112, 135] width 138 height 22
click at [107, 148] on icon at bounding box center [107, 151] width 6 height 6
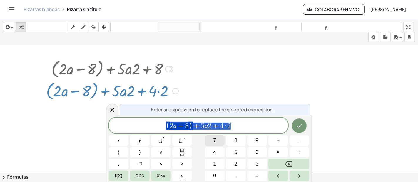
scroll to position [855, 0]
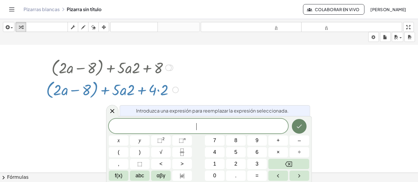
click at [299, 122] on button "Hecho" at bounding box center [299, 126] width 15 height 15
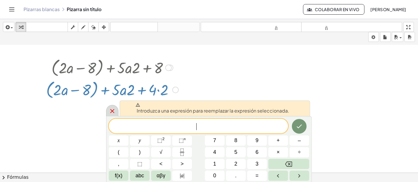
click at [117, 114] on div at bounding box center [112, 110] width 12 height 11
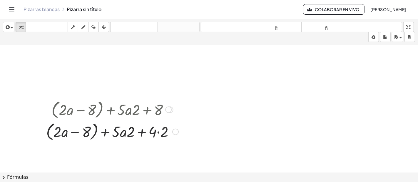
scroll to position [810, 0]
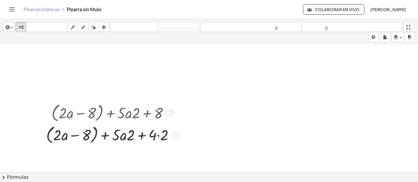
click at [114, 109] on div at bounding box center [112, 113] width 138 height 22
click at [113, 114] on div at bounding box center [112, 113] width 138 height 22
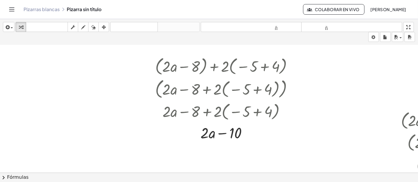
scroll to position [630, 0]
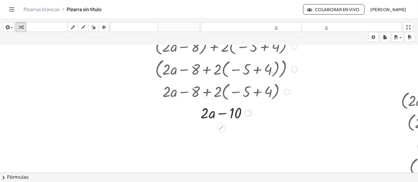
click at [288, 78] on div at bounding box center [226, 69] width 162 height 24
click at [262, 90] on div at bounding box center [225, 91] width 137 height 21
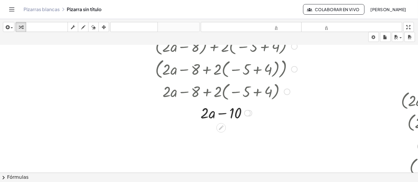
click at [262, 90] on div at bounding box center [225, 91] width 137 height 21
drag, startPoint x: 238, startPoint y: 93, endPoint x: 232, endPoint y: 85, distance: 8.8
click at [221, 46] on div "+ ( + · 2 · a − 8 ) + · 2 · ( − 5 + 4 ) ( + · 2 · a − 8 + · 2 · ( − 5 + 4 ) ) +…" at bounding box center [221, 46] width 0 height 0
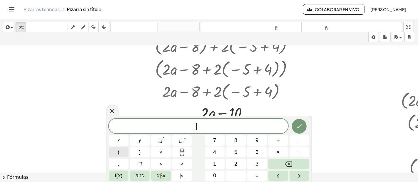
click at [126, 153] on button "(" at bounding box center [119, 152] width 20 height 10
click at [227, 161] on button "2" at bounding box center [236, 164] width 20 height 10
click at [135, 164] on span "abc" at bounding box center [139, 176] width 9 height 8
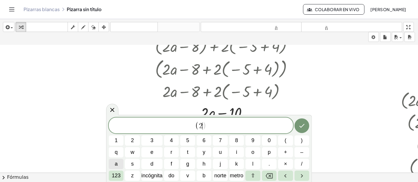
click at [117, 164] on span "a" at bounding box center [116, 164] width 3 height 8
click at [303, 154] on span "–" at bounding box center [301, 153] width 3 height 8
click at [236, 140] on span "8" at bounding box center [236, 141] width 3 height 8
click at [298, 141] on button ")" at bounding box center [301, 141] width 15 height 10
click at [286, 152] on span "+" at bounding box center [285, 153] width 3 height 8
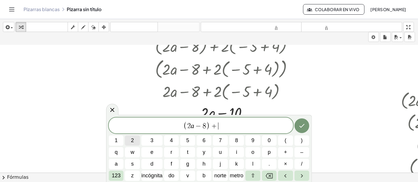
click at [135, 139] on button "2" at bounding box center [132, 141] width 15 height 10
click at [284, 141] on span "(" at bounding box center [285, 141] width 2 height 8
click at [302, 152] on span "–" at bounding box center [301, 153] width 3 height 8
click at [185, 142] on button "5" at bounding box center [187, 141] width 15 height 10
click at [121, 162] on button "a" at bounding box center [116, 164] width 15 height 10
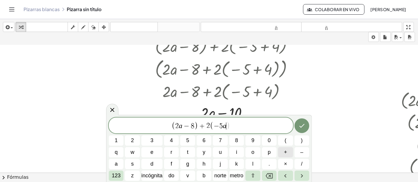
click at [285, 154] on span "+" at bounding box center [285, 153] width 3 height 8
click at [173, 142] on button "4" at bounding box center [171, 141] width 15 height 10
click at [296, 140] on button ")" at bounding box center [301, 141] width 15 height 10
click at [300, 126] on icon "Hecho" at bounding box center [301, 125] width 7 height 7
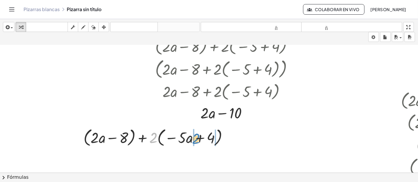
drag, startPoint x: 154, startPoint y: 137, endPoint x: 197, endPoint y: 139, distance: 43.2
click at [197, 139] on div at bounding box center [157, 137] width 155 height 22
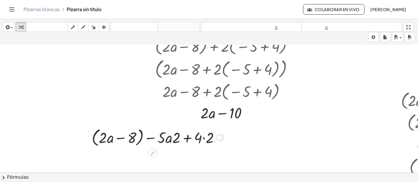
click at [218, 135] on div at bounding box center [219, 138] width 6 height 6
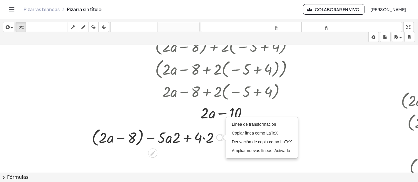
click at [204, 137] on div at bounding box center [158, 137] width 138 height 22
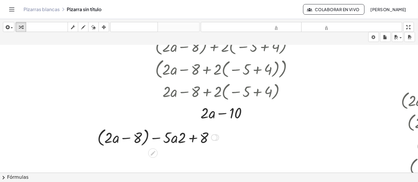
click at [155, 151] on icon at bounding box center [153, 154] width 6 height 6
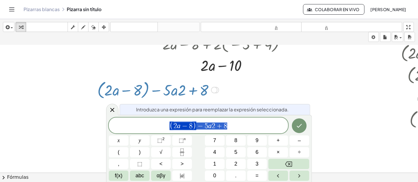
scroll to position [678, 0]
click at [215, 128] on span "( 2 a − 8 ) − 5 a ​ 2 + 8" at bounding box center [198, 126] width 179 height 10
click at [206, 126] on span "5" at bounding box center [208, 126] width 4 height 7
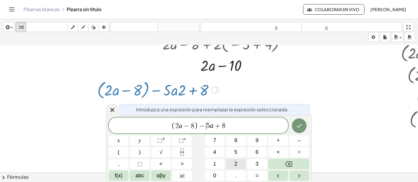
click at [231, 162] on button "2" at bounding box center [236, 164] width 20 height 10
click at [280, 148] on button "×" at bounding box center [278, 152] width 20 height 10
click at [299, 126] on icon "Hecho" at bounding box center [298, 125] width 7 height 7
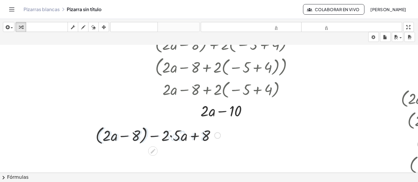
scroll to position [630, 0]
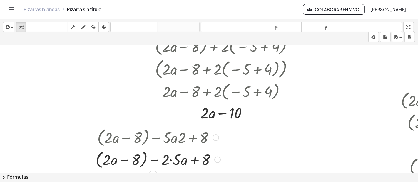
drag, startPoint x: 170, startPoint y: 139, endPoint x: 172, endPoint y: 159, distance: 20.3
click at [153, 138] on div "+ ( + · 2 · a − 8 ) + · 2 · ( − · 5 · a + 4 ) + ( + · 2 · a − 8 ) − · 5 · a · 2…" at bounding box center [153, 138] width 0 height 0
click at [172, 159] on div at bounding box center [158, 159] width 131 height 22
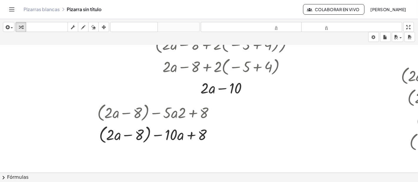
scroll to position [708, 0]
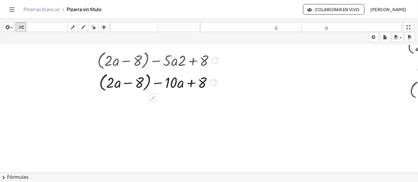
click at [147, 82] on div at bounding box center [157, 82] width 127 height 22
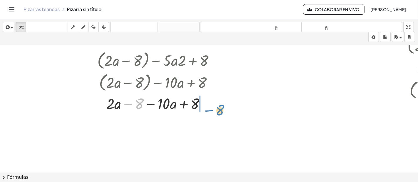
drag, startPoint x: 129, startPoint y: 103, endPoint x: 210, endPoint y: 109, distance: 81.1
click at [210, 109] on div at bounding box center [157, 103] width 127 height 20
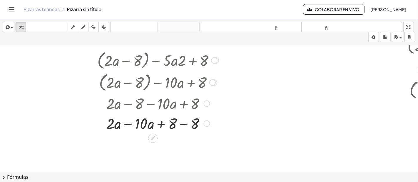
click at [181, 124] on div at bounding box center [157, 123] width 127 height 20
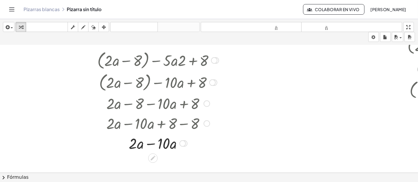
click at [152, 143] on div at bounding box center [157, 143] width 127 height 20
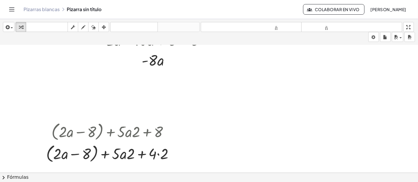
scroll to position [849, 0]
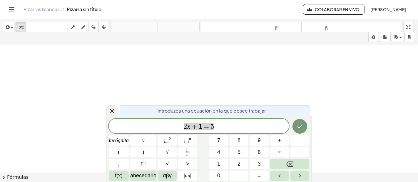
click at [45, 9] on font "Pizarras blancas" at bounding box center [41, 9] width 36 height 6
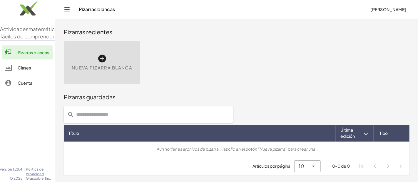
click at [41, 71] on div "Clases" at bounding box center [34, 67] width 33 height 7
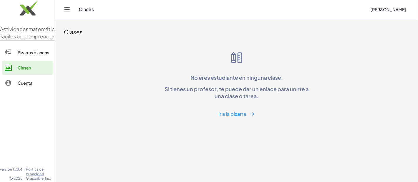
click at [90, 41] on div "Clases" at bounding box center [236, 32] width 345 height 19
click at [240, 118] on button "Ir a la pizarra" at bounding box center [237, 114] width 46 height 11
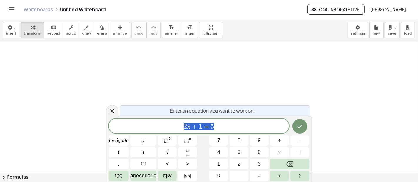
click at [240, 118] on div "Enter an equation you want to work on. ****** 2 x + 1 = 5 incógnita y ⬚ 2 ⬚ n 7…" at bounding box center [209, 149] width 206 height 66
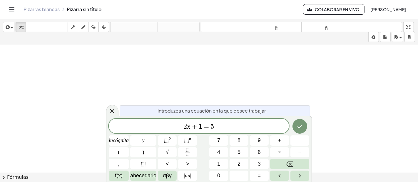
click at [230, 125] on span "2 x + 1 = 5" at bounding box center [199, 127] width 180 height 8
click at [294, 161] on button "Retroceso" at bounding box center [289, 164] width 39 height 10
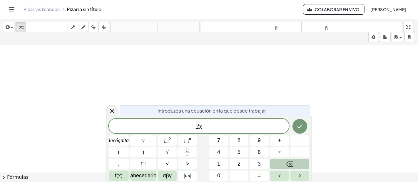
click at [294, 161] on button "Retroceso" at bounding box center [289, 164] width 39 height 10
click at [304, 127] on div "​ incógnita y ⬚ 2 ⬚ n 7 8 9 + – ( ) √ 4 5 6 × ÷ , ⬚ < > 1 2 3 f(x) abecedario α…" at bounding box center [209, 150] width 200 height 62
click at [304, 127] on button "Hecho" at bounding box center [299, 126] width 15 height 15
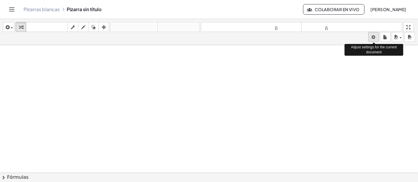
click at [372, 38] on body "Actividades matemáticas fáciles de comprender Pizarras blancas Clases Cuenta ve…" at bounding box center [209, 91] width 418 height 182
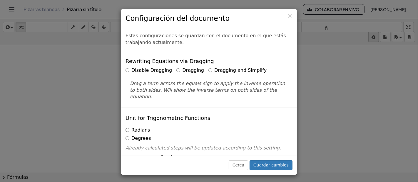
click at [372, 38] on div "× Configuración del documento Estas configuraciones se guardan con el documento…" at bounding box center [209, 91] width 418 height 182
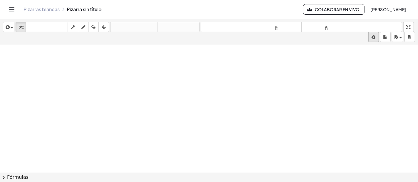
click at [372, 38] on body "Actividades matemáticas fáciles de comprender Pizarras blancas Clases Cuenta ve…" at bounding box center [209, 91] width 418 height 182
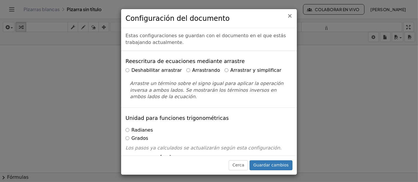
click at [292, 16] on font "×" at bounding box center [289, 15] width 5 height 7
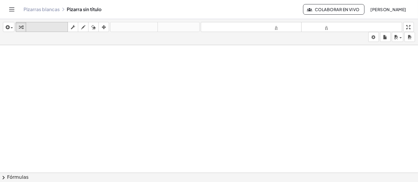
click at [60, 31] on button "teclado teclado" at bounding box center [47, 27] width 42 height 10
click at [71, 26] on icon "button" at bounding box center [73, 27] width 4 height 7
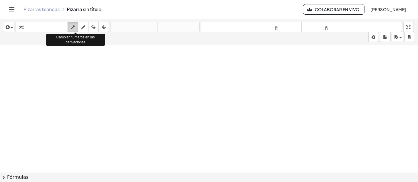
click at [71, 26] on icon "button" at bounding box center [73, 27] width 4 height 7
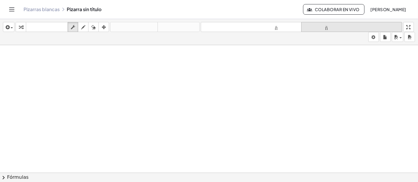
click at [321, 24] on font "tamaño_del_formato" at bounding box center [352, 27] width 98 height 6
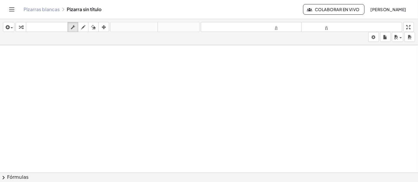
click at [383, 9] on font "[PERSON_NAME]" at bounding box center [388, 9] width 36 height 5
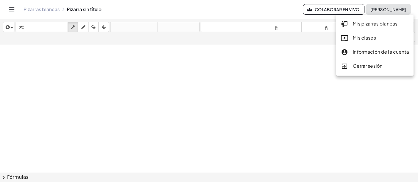
click at [369, 23] on font "Mis pizarras blancas" at bounding box center [374, 24] width 45 height 6
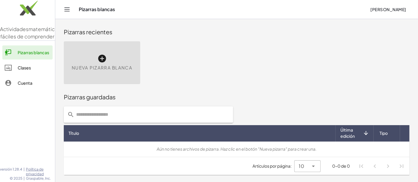
click at [386, 11] on font "[PERSON_NAME]" at bounding box center [388, 9] width 36 height 5
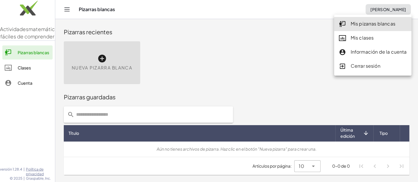
click at [364, 68] on font "Cerrar sesión" at bounding box center [365, 66] width 30 height 6
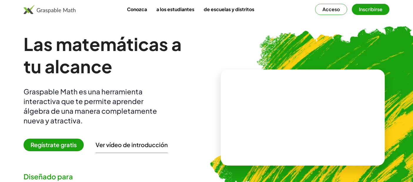
click at [329, 7] on font "Acceso" at bounding box center [330, 9] width 17 height 6
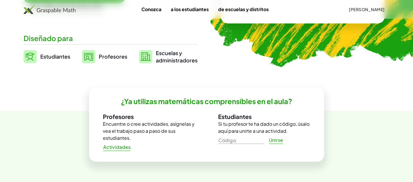
scroll to position [148, 0]
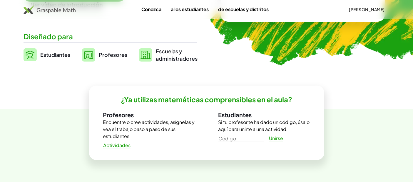
click at [116, 52] on font "Profesores" at bounding box center [113, 54] width 28 height 7
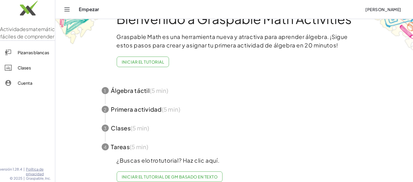
scroll to position [33, 0]
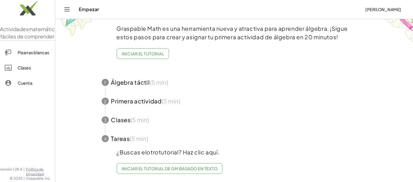
click at [184, 166] on font "Iniciar el tutorial de GM basado en texto" at bounding box center [170, 168] width 96 height 5
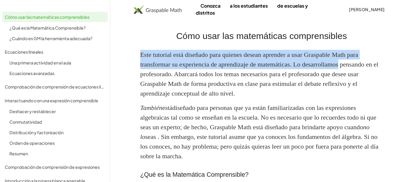
drag, startPoint x: 412, startPoint y: 32, endPoint x: 415, endPoint y: 68, distance: 36.0
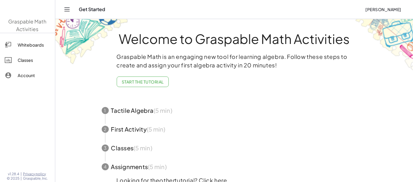
scroll to position [33, 0]
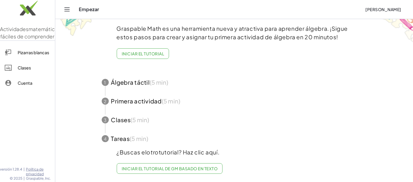
click at [157, 51] on font "Iniciar el tutorial" at bounding box center [143, 53] width 42 height 5
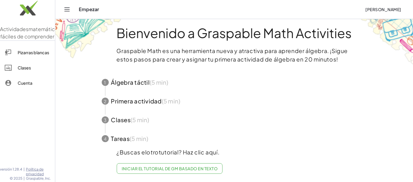
click at [24, 70] on font "Clases" at bounding box center [24, 67] width 13 height 5
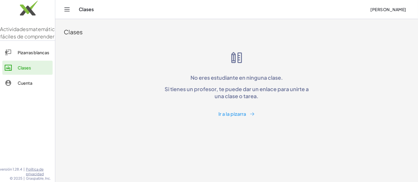
click at [231, 116] on font "Ir a la pizarra" at bounding box center [232, 114] width 28 height 6
